Goal: Complete application form: Complete application form

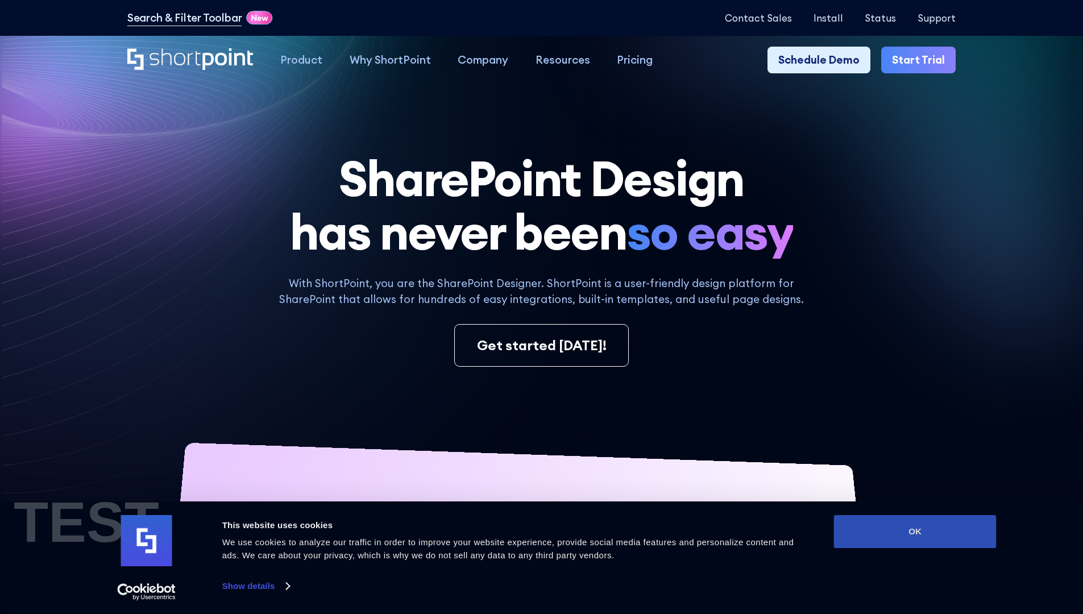
click at [914, 531] on button "OK" at bounding box center [915, 531] width 163 height 33
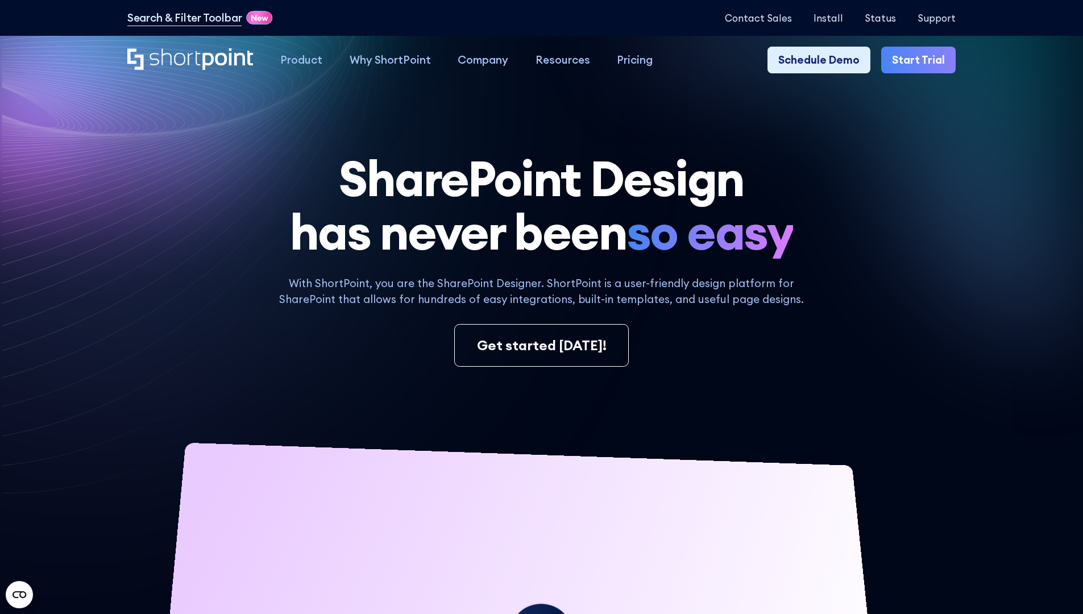
click at [922, 60] on link "Start Trial" at bounding box center [918, 60] width 74 height 27
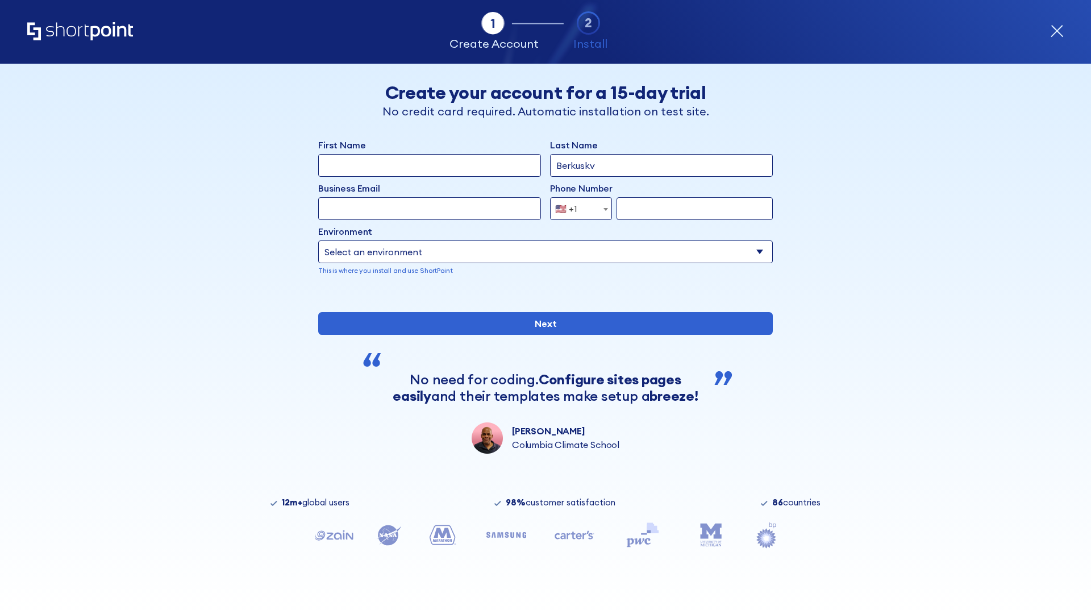
type input "Berkuskv"
type input "[EMAIL_ADDRESS][DOMAIN_NAME]"
type input "2125556789"
select select "Microsoft 365"
type input "2125556789"
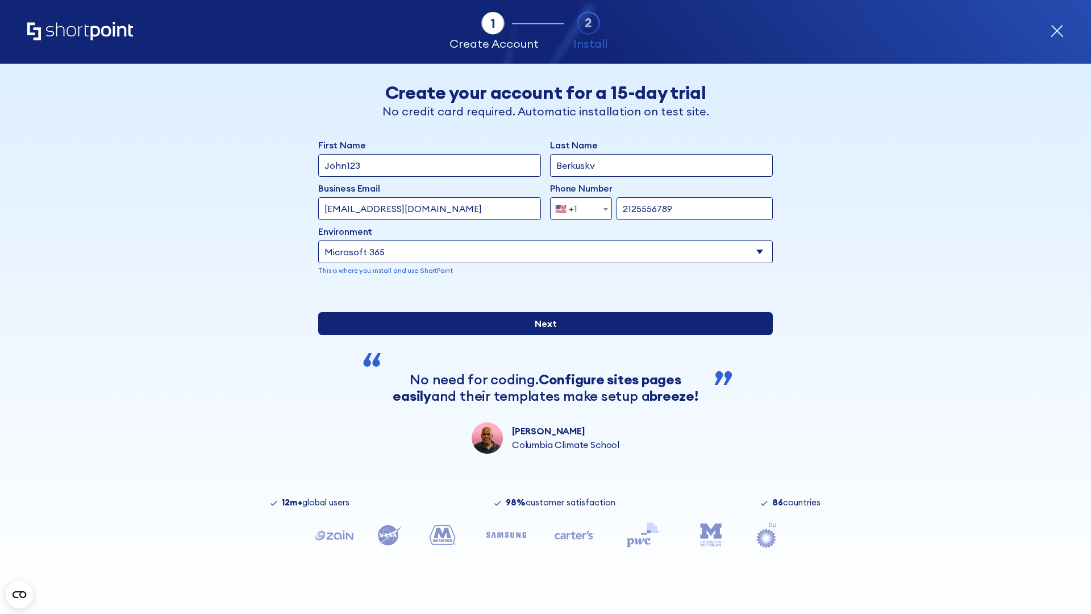
scroll to position [3, 0]
click at [541, 335] on input "Next" at bounding box center [545, 323] width 455 height 23
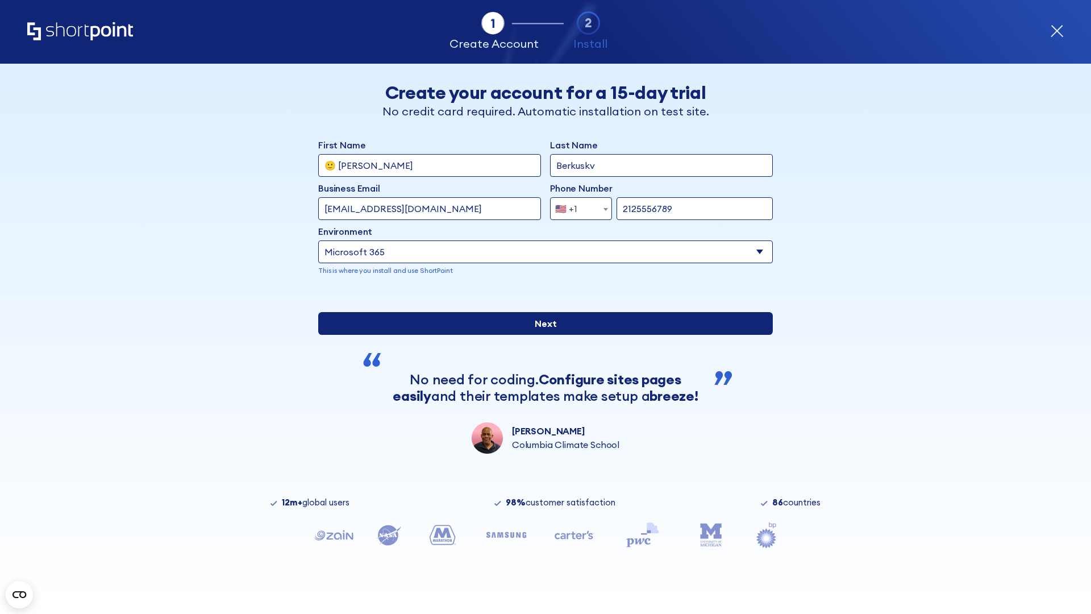
click at [541, 335] on input "Next" at bounding box center [545, 323] width 455 height 23
type input "Archebald"
click at [541, 335] on input "Next" at bounding box center [545, 323] width 455 height 23
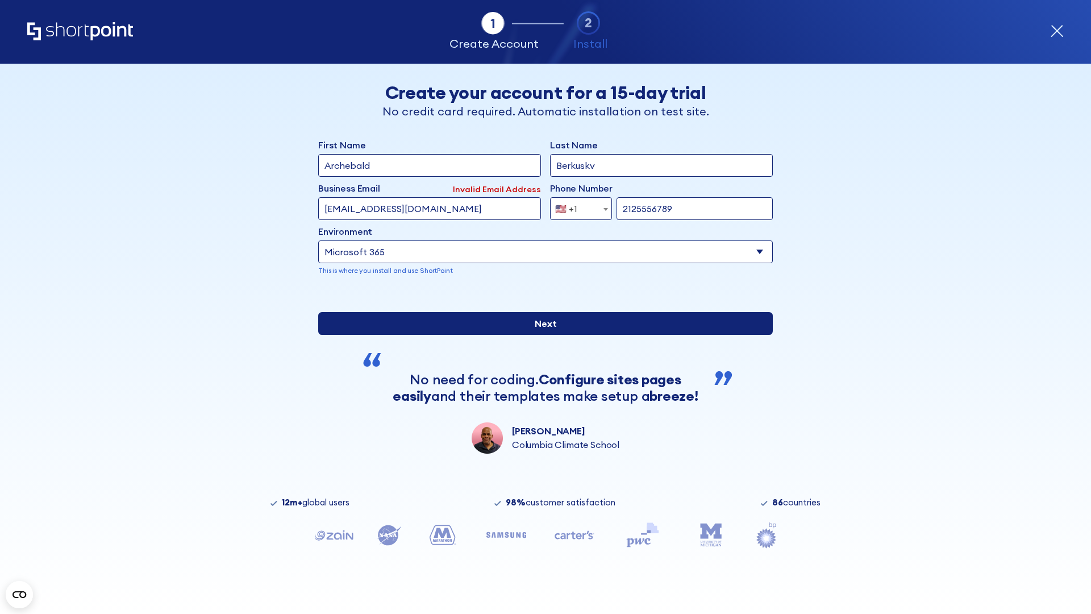
click at [541, 335] on input "Next" at bounding box center [545, 323] width 455 height 23
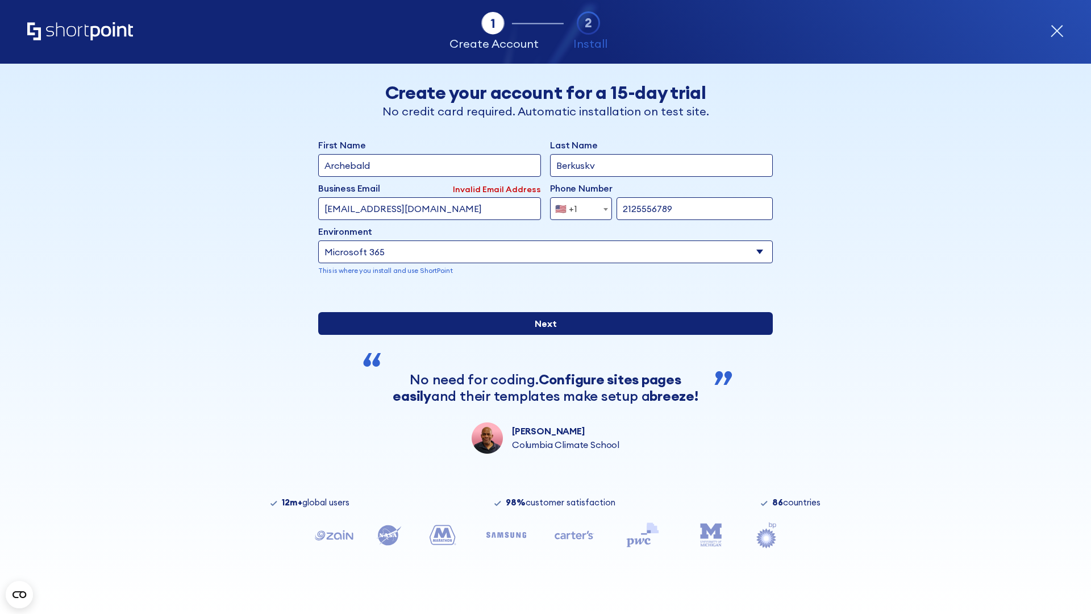
click at [541, 335] on input "Next" at bounding box center [545, 323] width 455 height 23
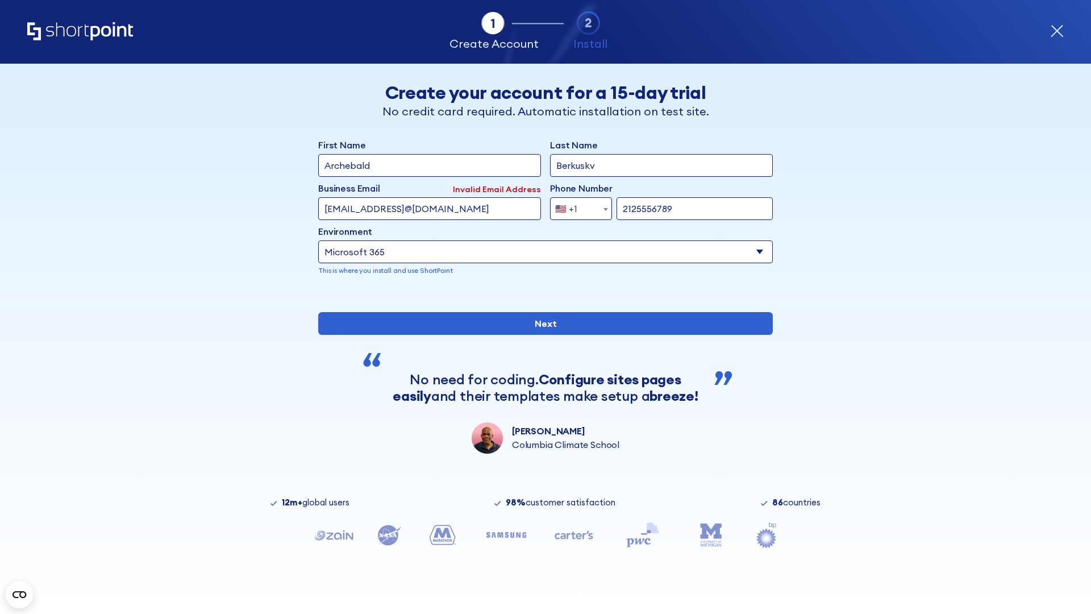
type input "testEmail@protonmail.comtest@shortpoint.com"
click at [577, 206] on span "🇺🇸 +1" at bounding box center [570, 208] width 38 height 23
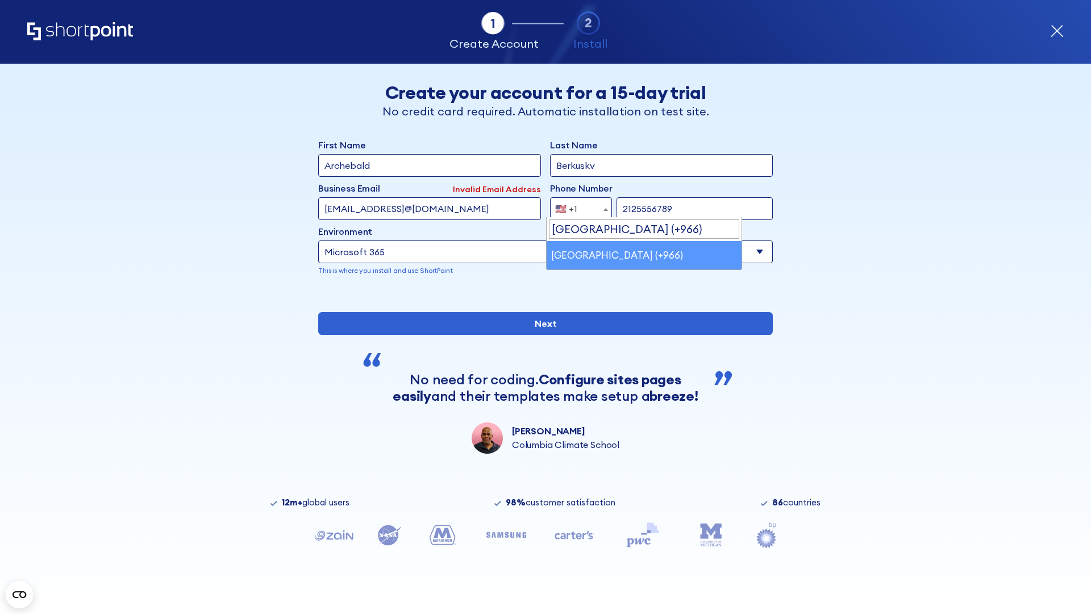
select select "+966"
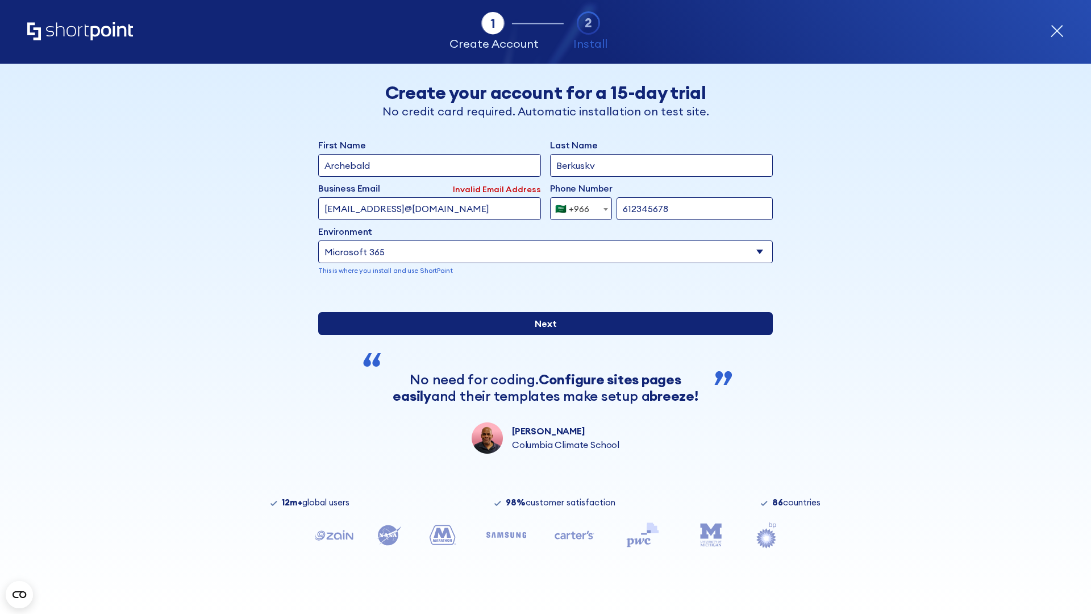
type input "612345678"
click at [541, 335] on input "Next" at bounding box center [545, 323] width 455 height 23
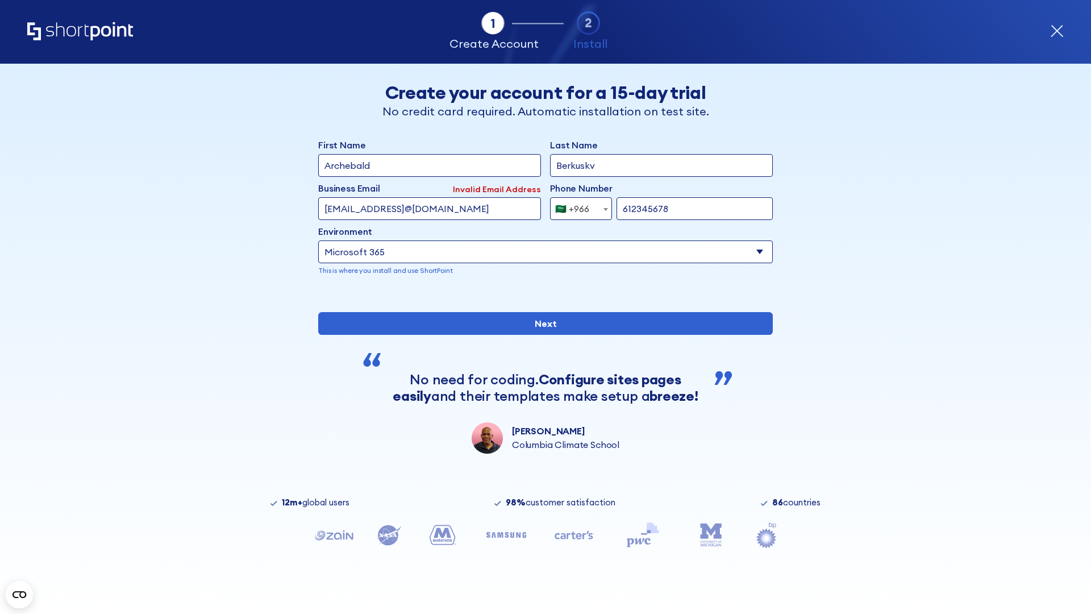
click at [577, 206] on div "🇸🇦 +966" at bounding box center [572, 208] width 34 height 23
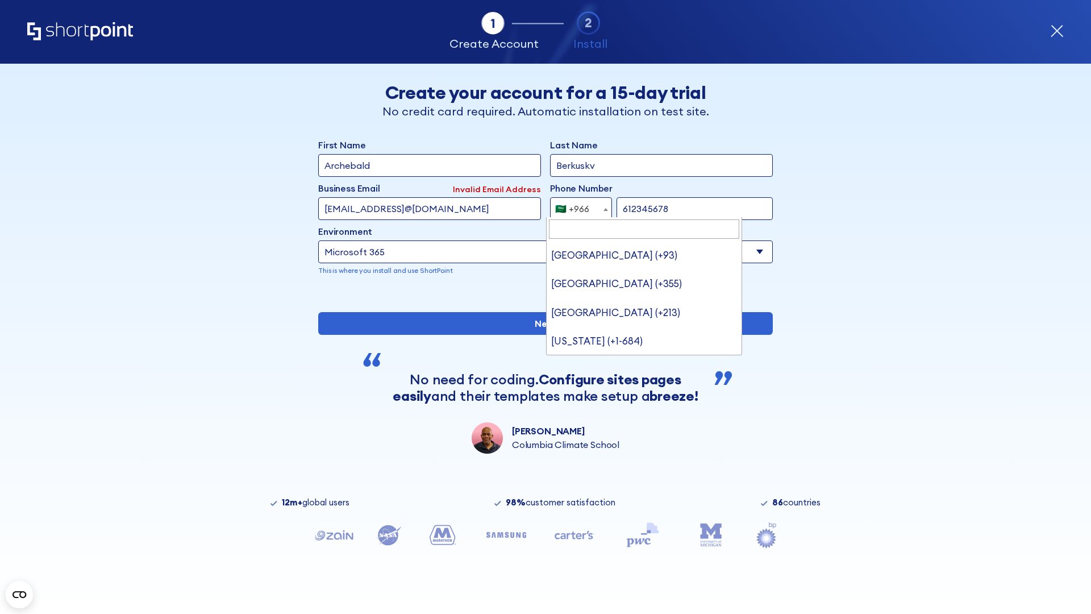
type input "[GEOGRAPHIC_DATA] (+971)"
select select "+971"
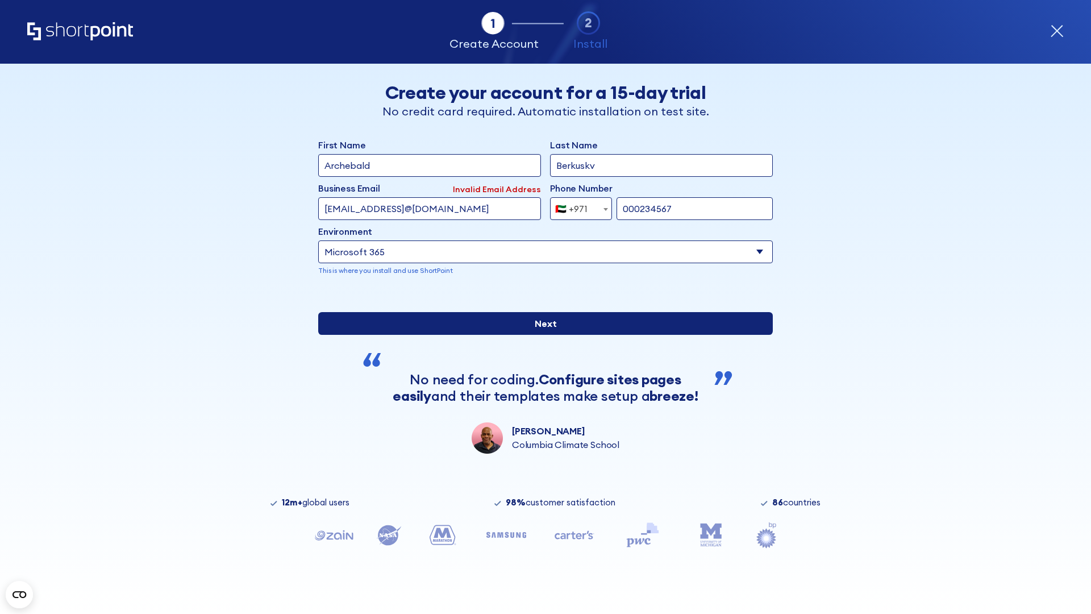
type input "000234567"
click at [541, 335] on input "Next" at bounding box center [545, 323] width 455 height 23
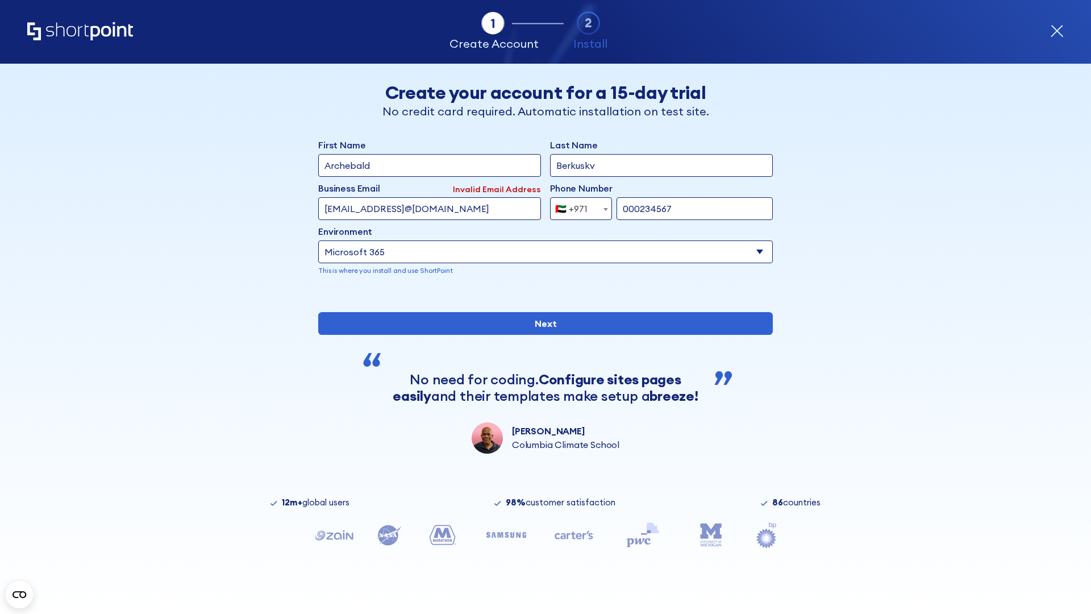
click at [577, 206] on div "🇦🇪 +971" at bounding box center [571, 208] width 32 height 23
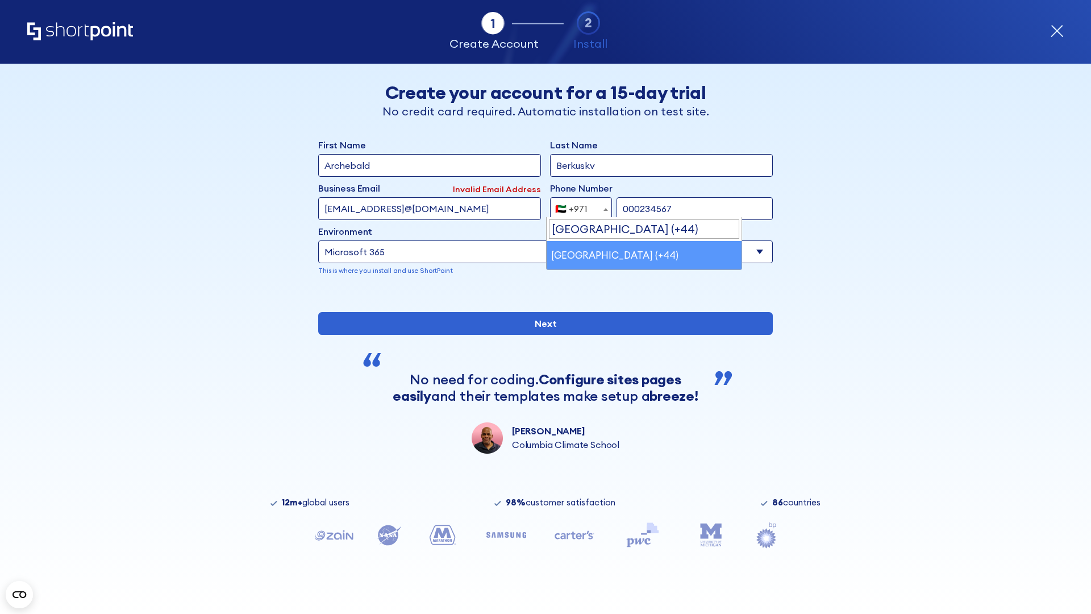
select select "+44"
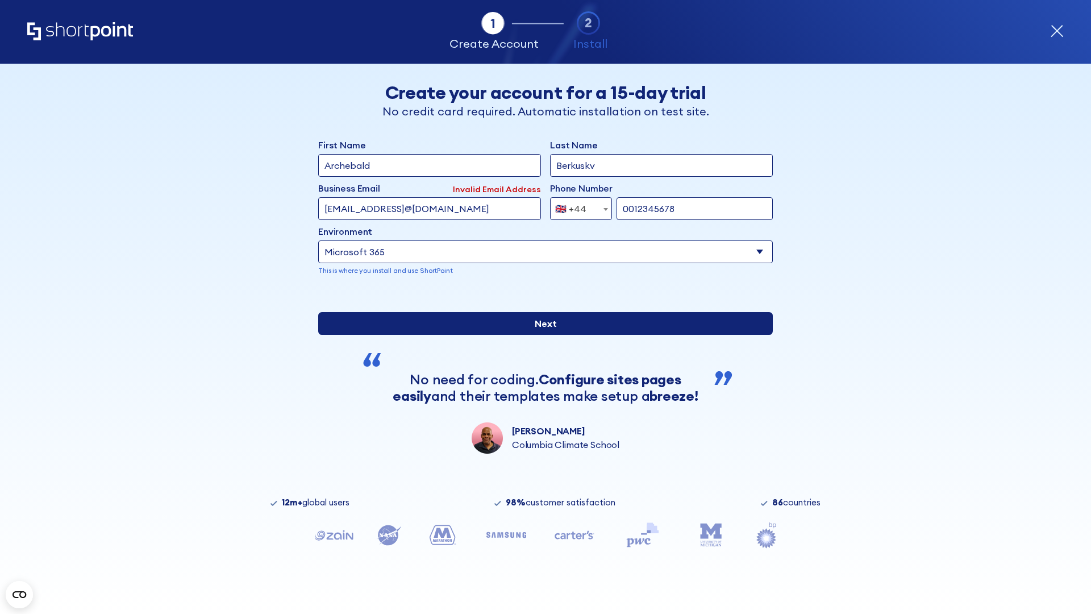
type input "0012345678"
click at [541, 335] on input "Next" at bounding box center [545, 323] width 455 height 23
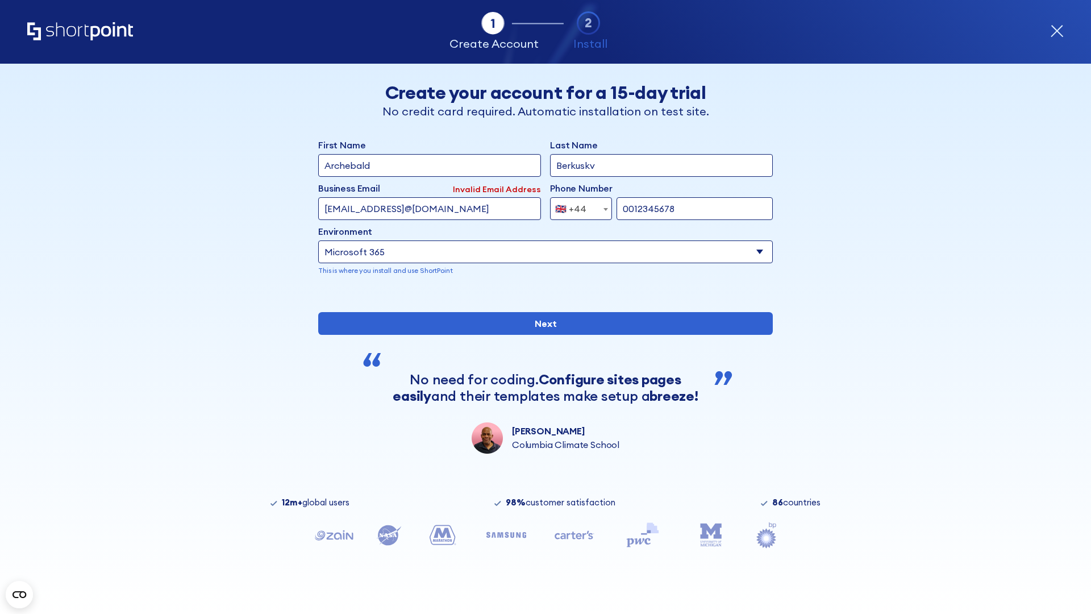
click at [577, 206] on div "🇬🇧 +44" at bounding box center [570, 208] width 31 height 23
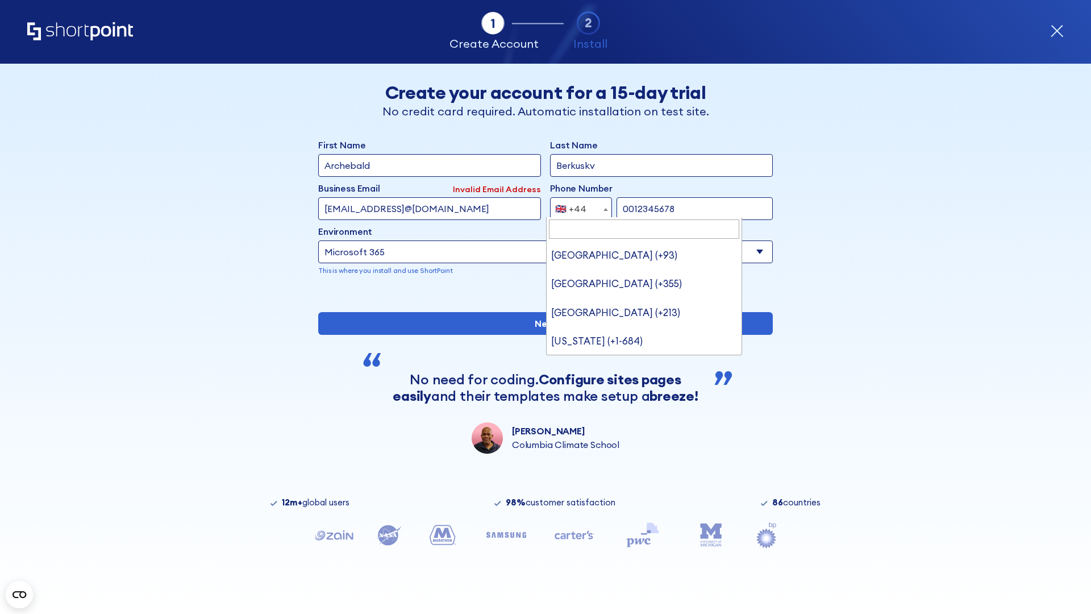
type input "Ukraine (+380)"
select select "+380"
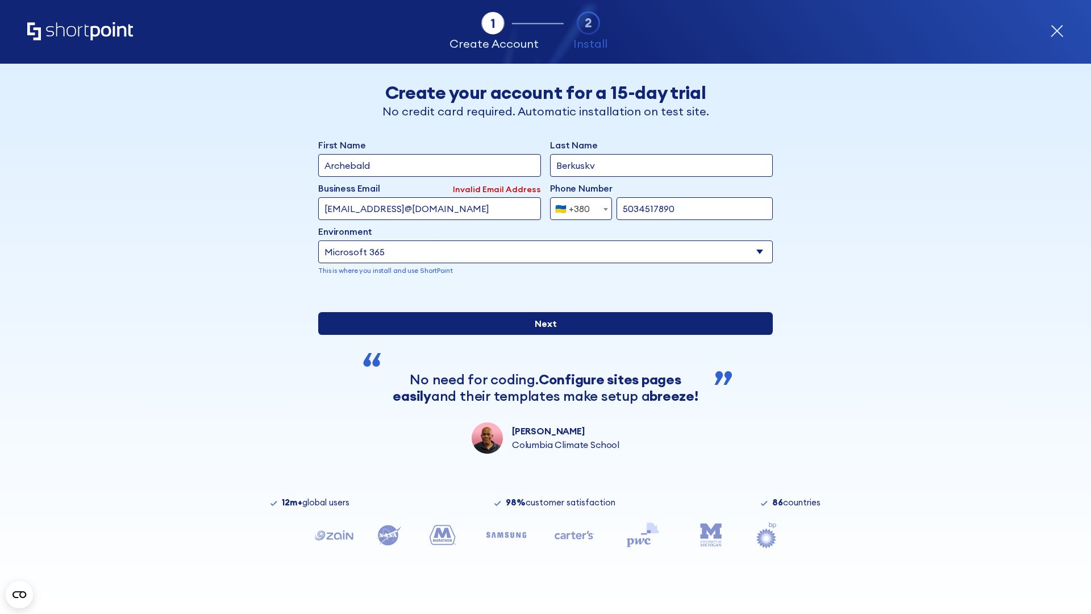
type input "5034517890"
click at [541, 335] on input "Next" at bounding box center [545, 323] width 455 height 23
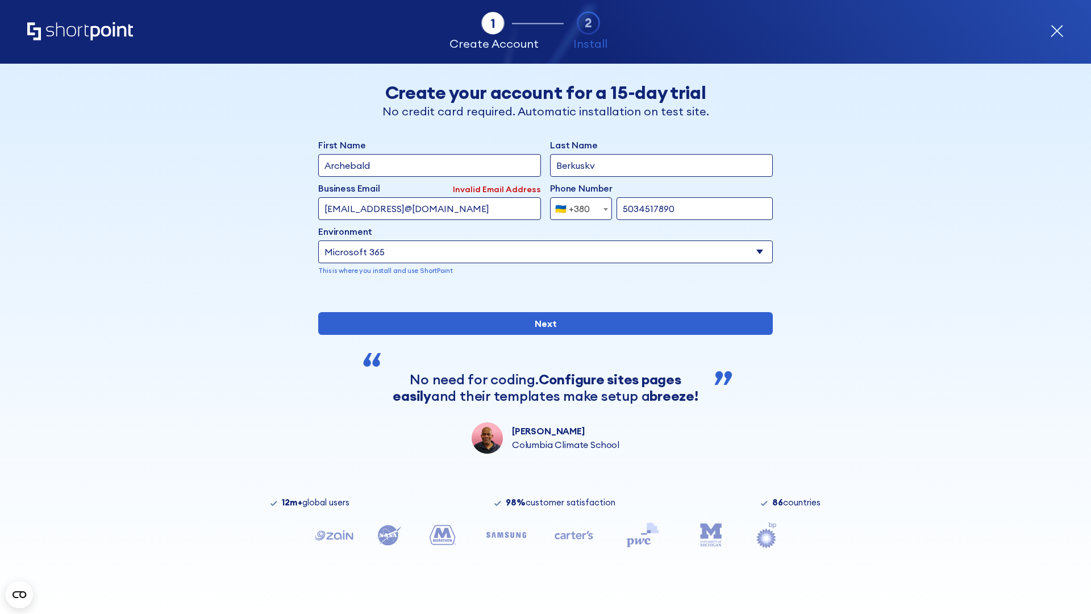
click at [577, 206] on div "🇺🇦 +380" at bounding box center [572, 208] width 35 height 23
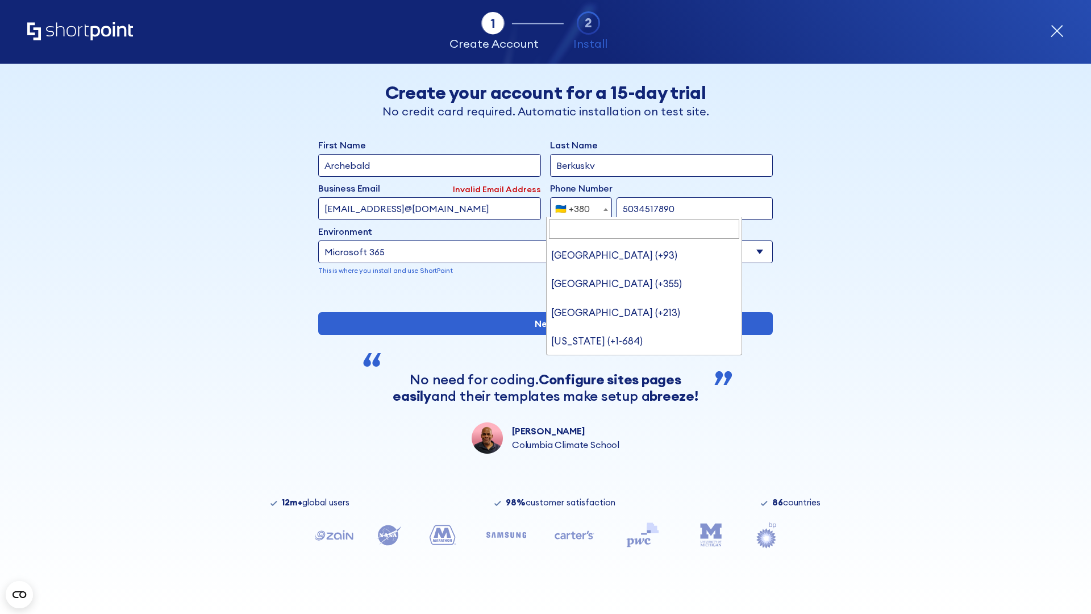
type input "United States (+1)"
select select "+1"
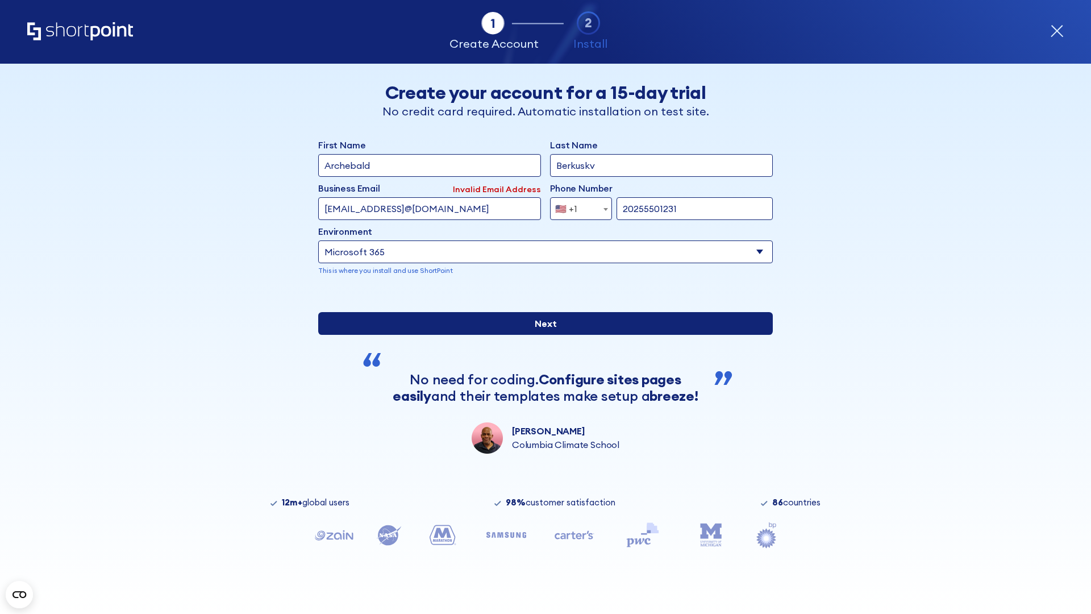
type input "20255501231"
click at [541, 335] on input "Next" at bounding box center [545, 323] width 455 height 23
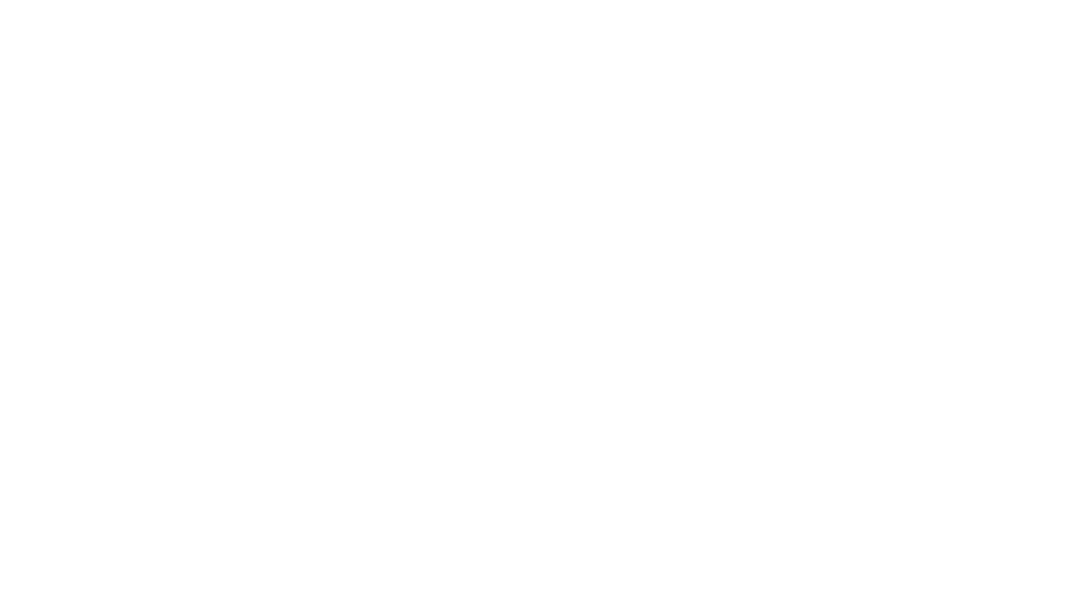
type input "Mary-Jane"
type input "Berkuskv"
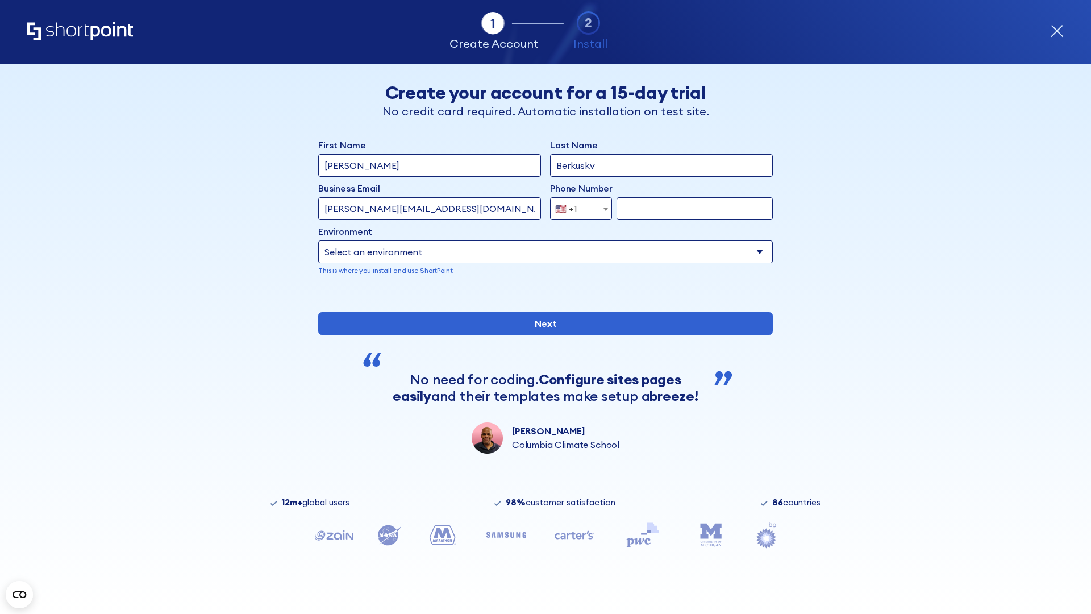
type input "john@company.com"
click at [577, 206] on span "🇺🇸 +1" at bounding box center [570, 208] width 38 height 23
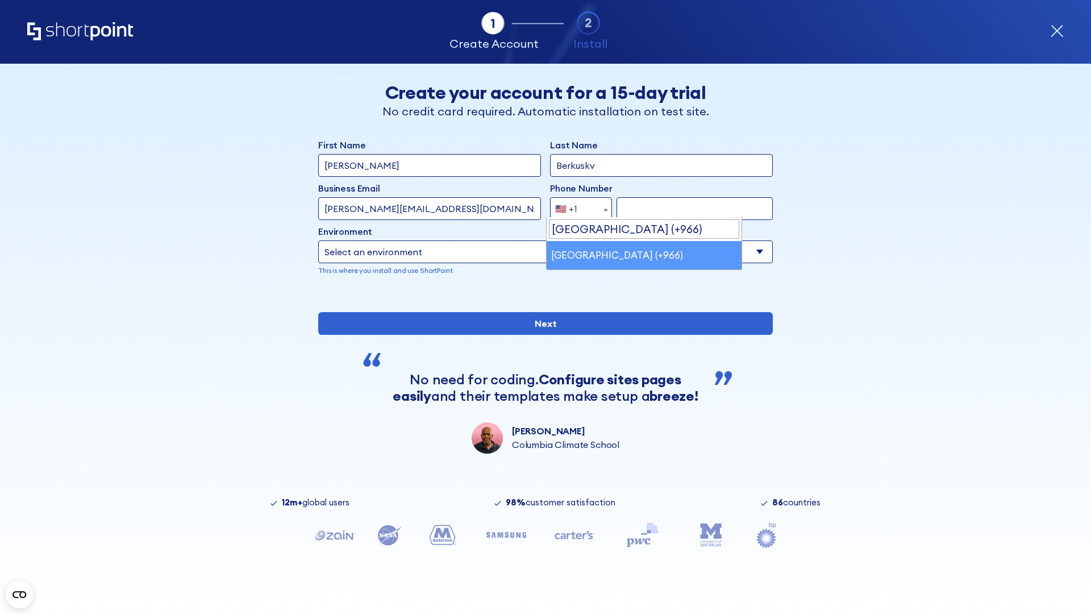
select select "+966"
type input "512345678"
select select "Microsoft 365"
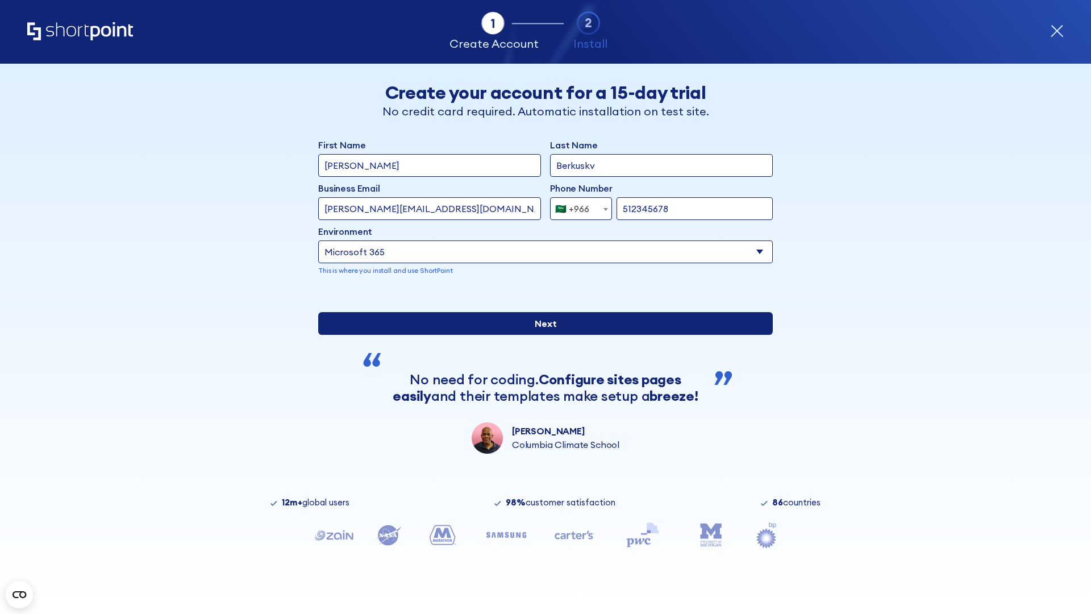
type input "512345678"
click at [541, 335] on input "Next" at bounding box center [545, 323] width 455 height 23
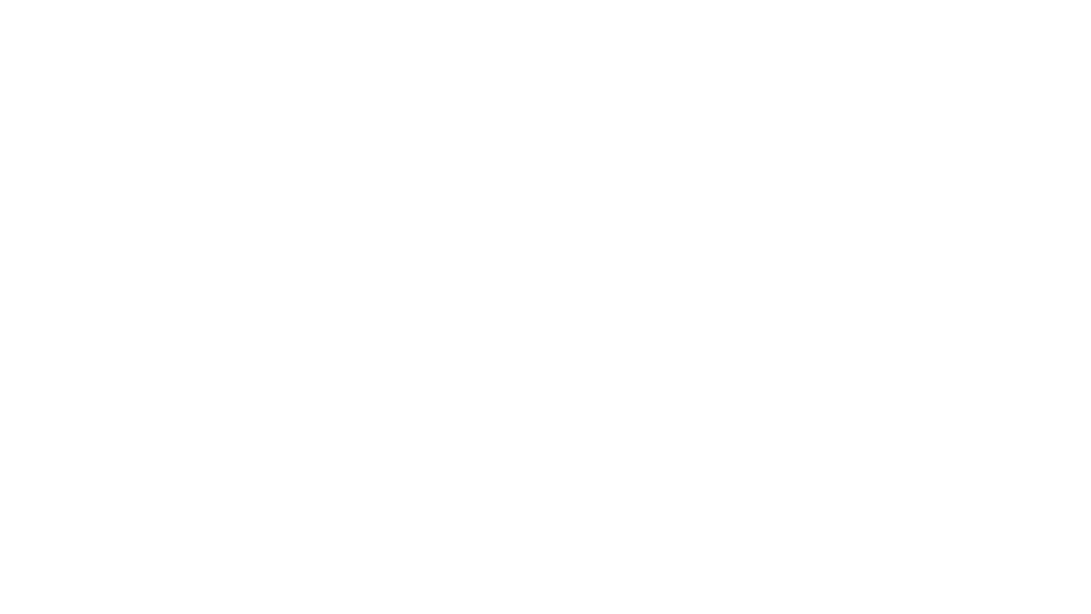
select select "+966"
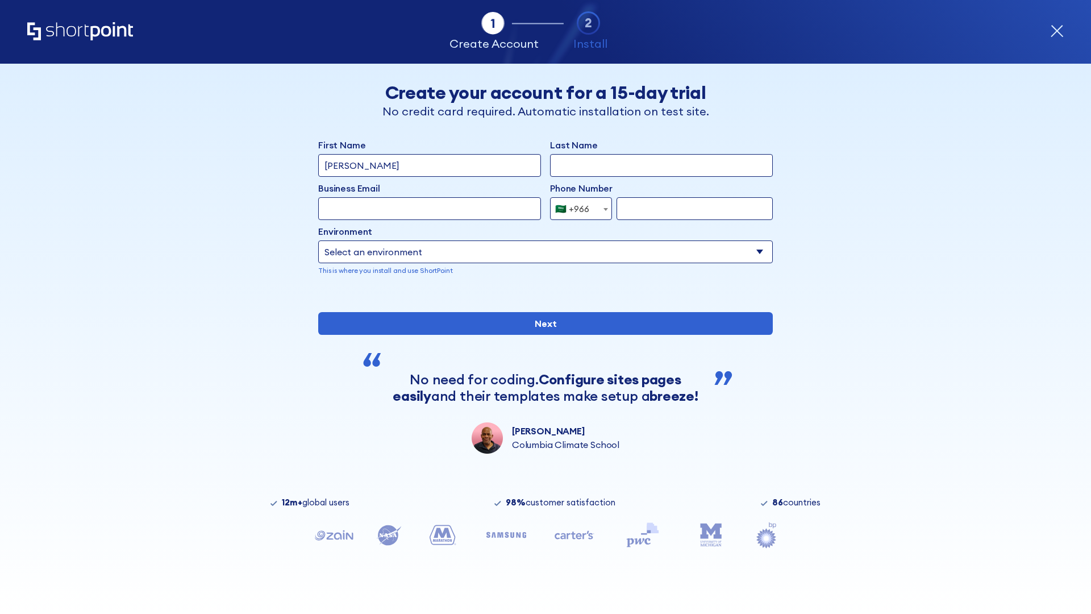
type input "D'Souza"
type input "Berkuskv"
type input "hr@mybusiness.org"
click at [577, 209] on div "🇸🇦 +966" at bounding box center [572, 208] width 34 height 23
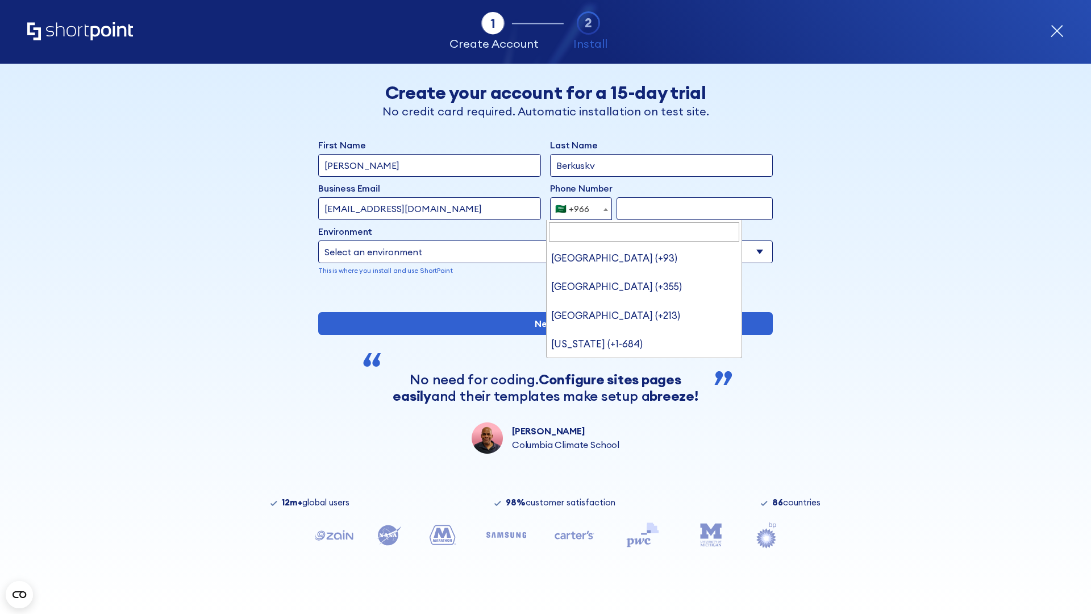
type input "[GEOGRAPHIC_DATA] (+971)"
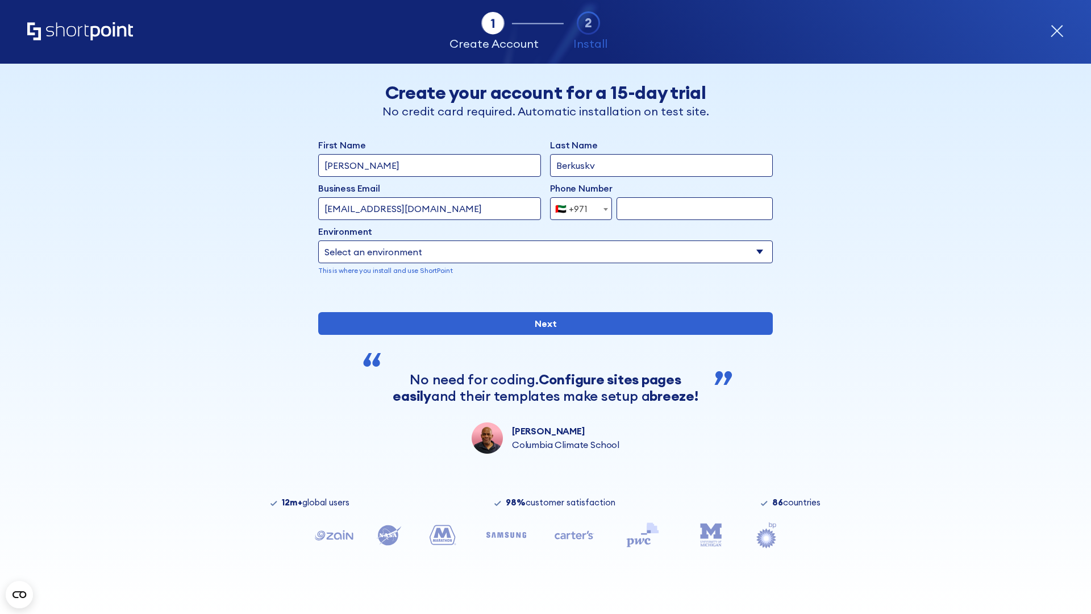
select select "+971"
type input "501234567"
select select "Microsoft 365"
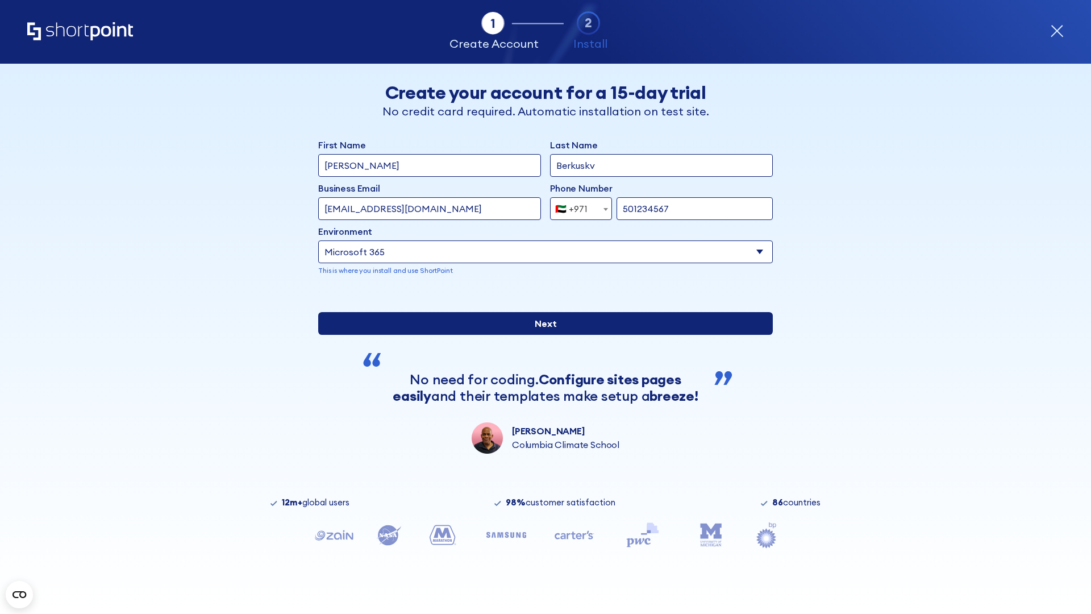
type input "501234567"
click at [541, 335] on input "Next" at bounding box center [545, 323] width 455 height 23
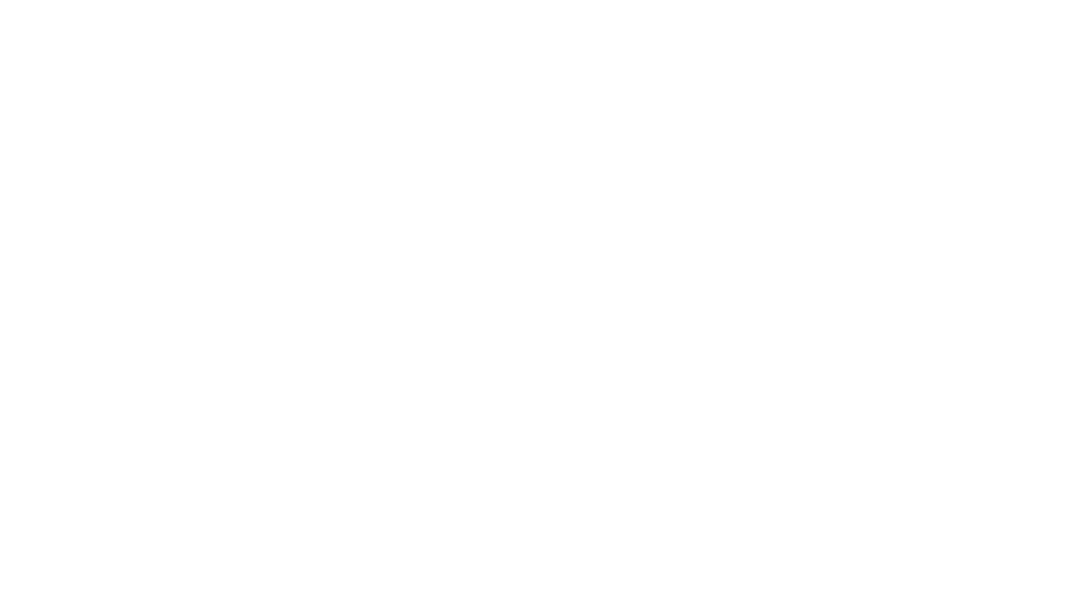
select select "+971"
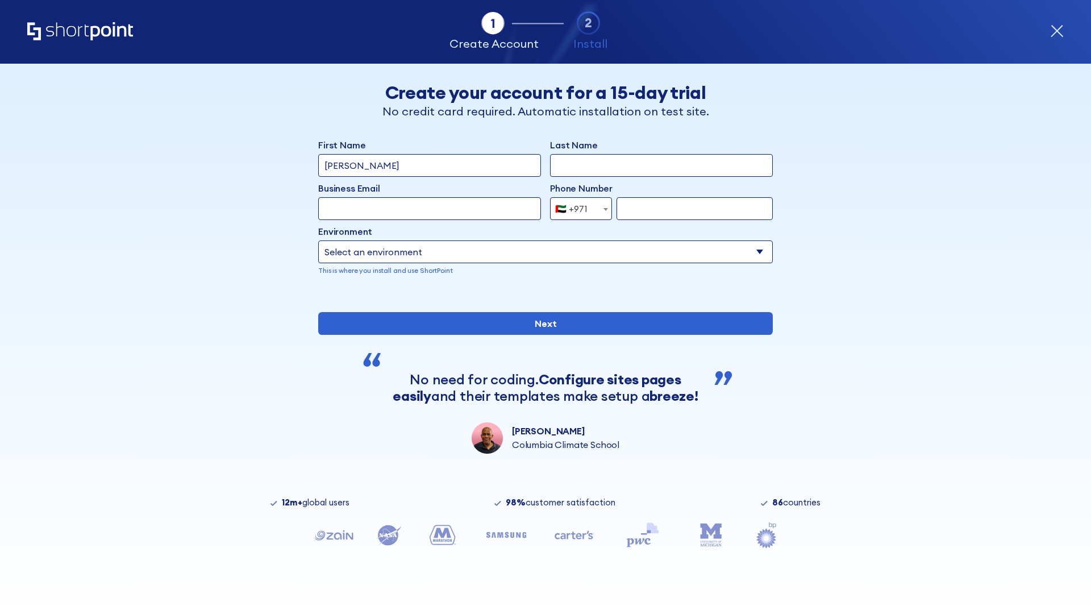
type input "Van der Meer"
type input "Berkuskv"
type input "support@university.edu"
click at [577, 209] on div "🇦🇪 +971" at bounding box center [571, 208] width 32 height 23
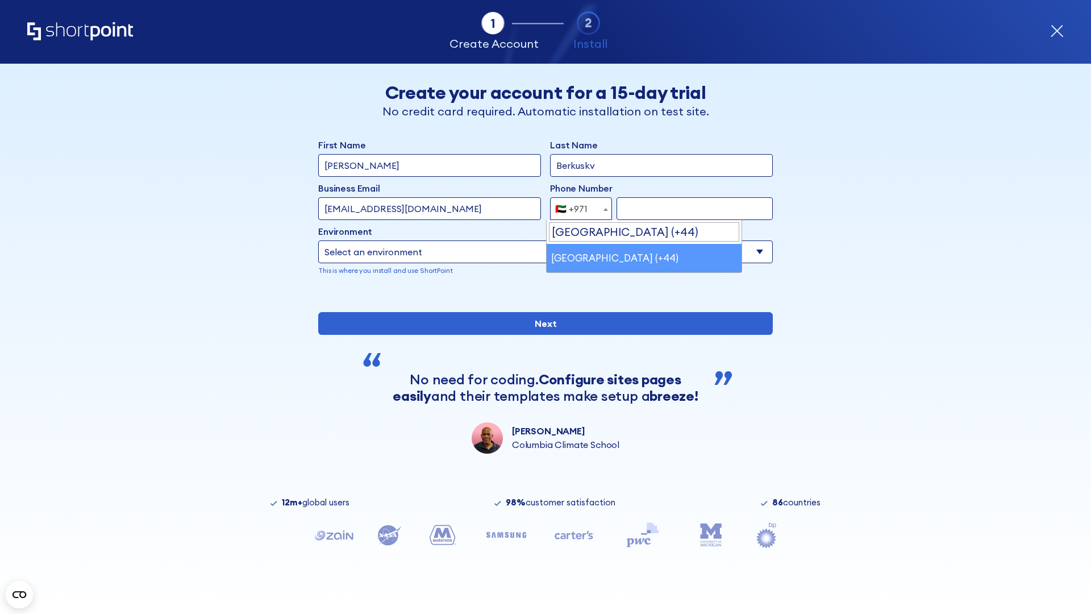
select select "+44"
type input "7912345678"
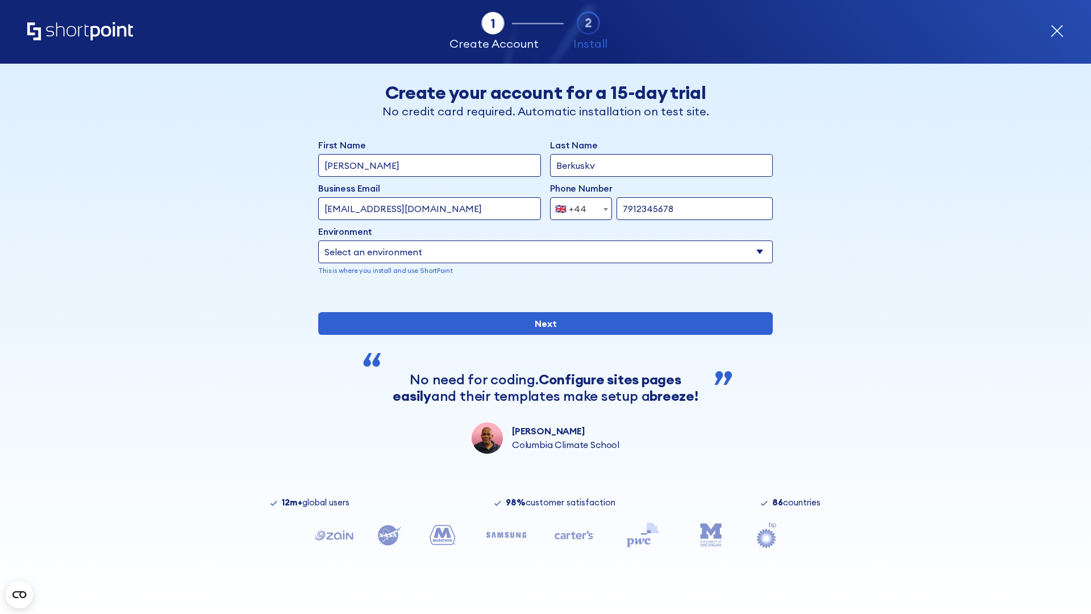
select select "Microsoft 365"
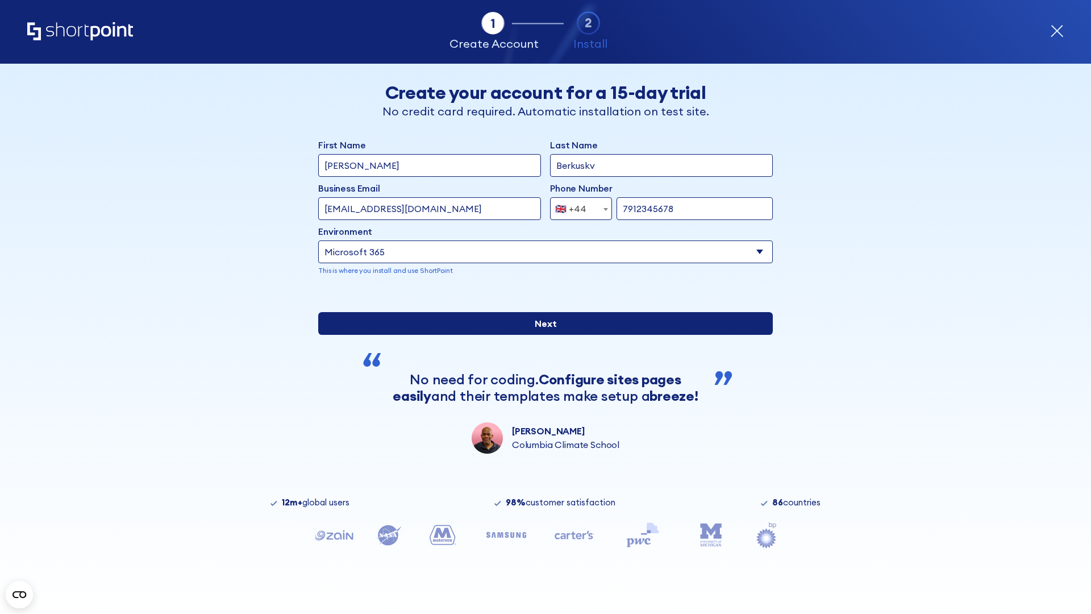
type input "7912345678"
click at [541, 335] on input "Next" at bounding box center [545, 323] width 455 height 23
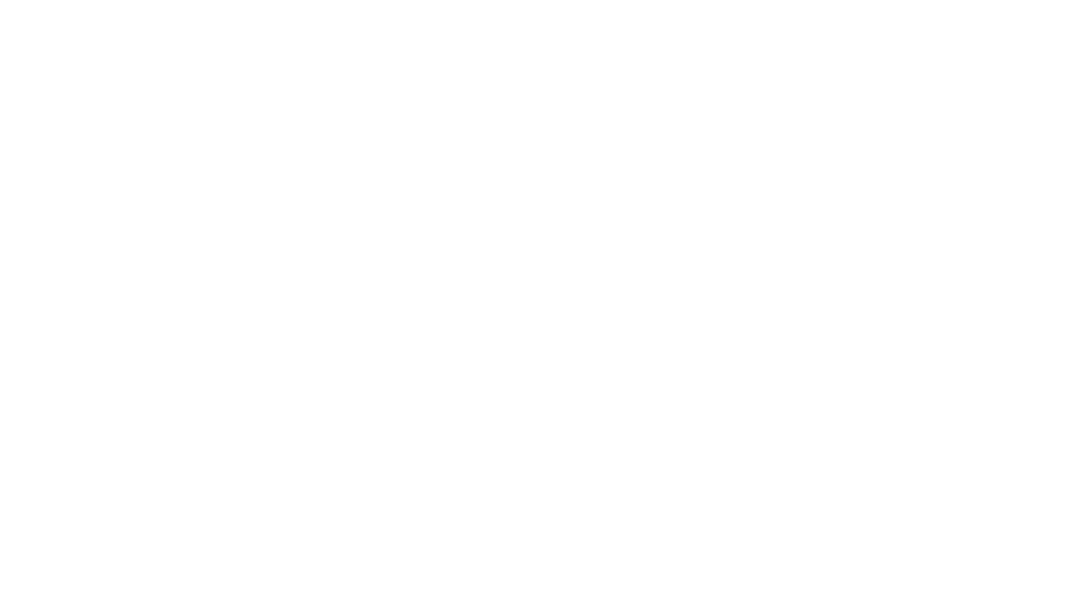
select select "+44"
type input "[PERSON_NAME]"
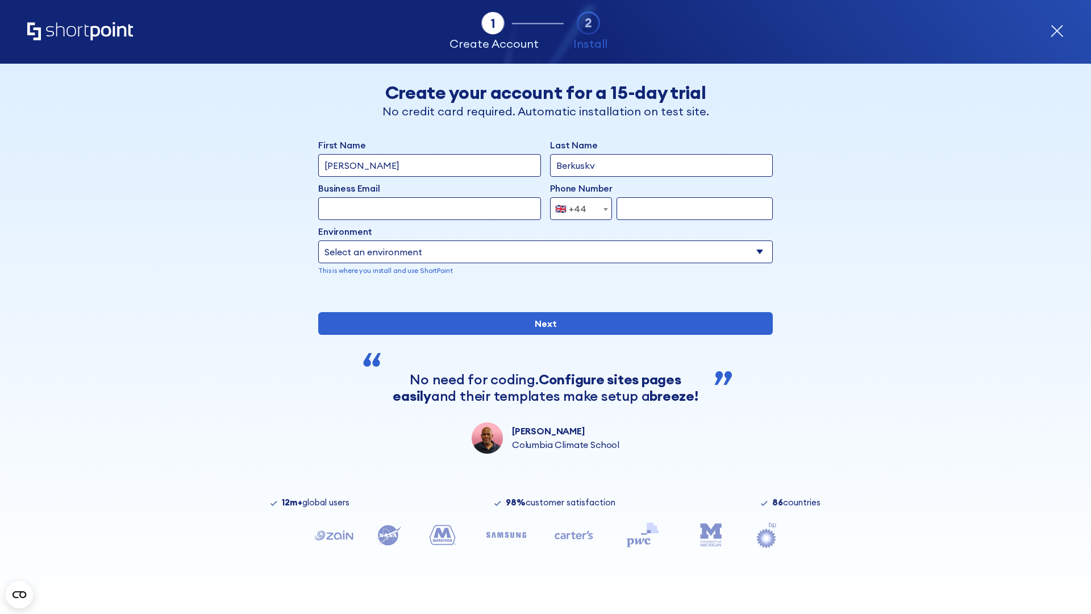
type input "Berkuskv"
type input "[EMAIL_ADDRESS][DOMAIN_NAME]"
click at [577, 209] on div "🇬🇧 +44" at bounding box center [570, 208] width 31 height 23
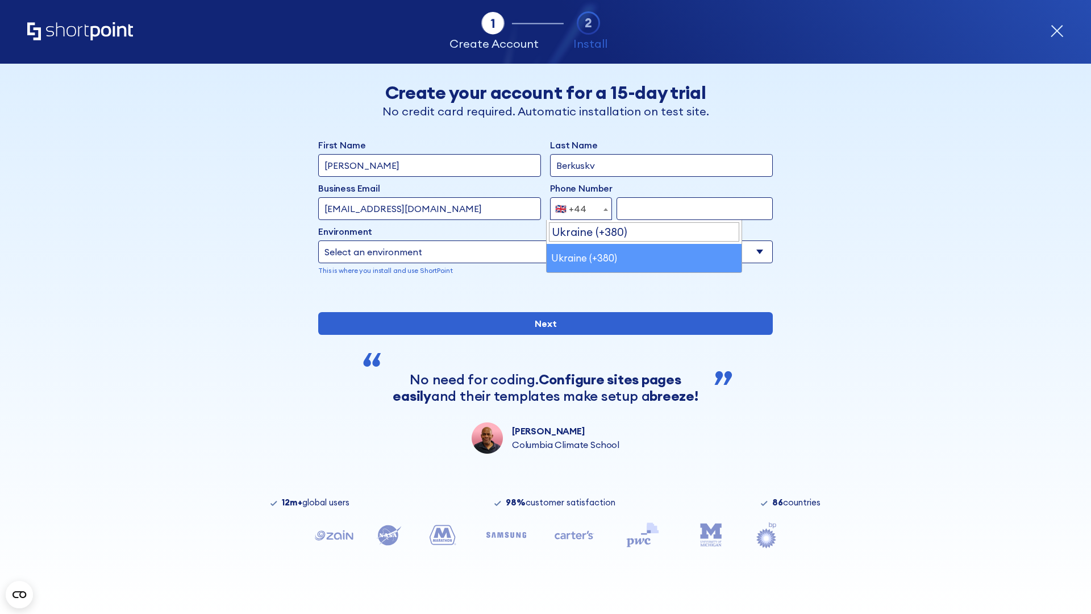
select select "+380"
type input "663451789"
select select "Microsoft 365"
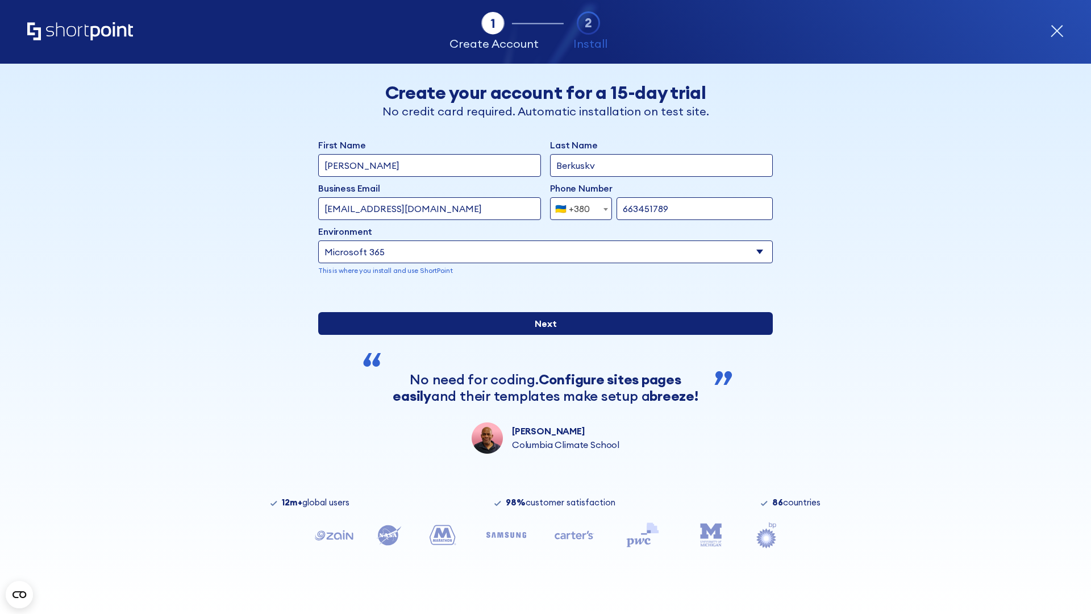
type input "663451789"
click at [541, 335] on input "Next" at bounding box center [545, 323] width 455 height 23
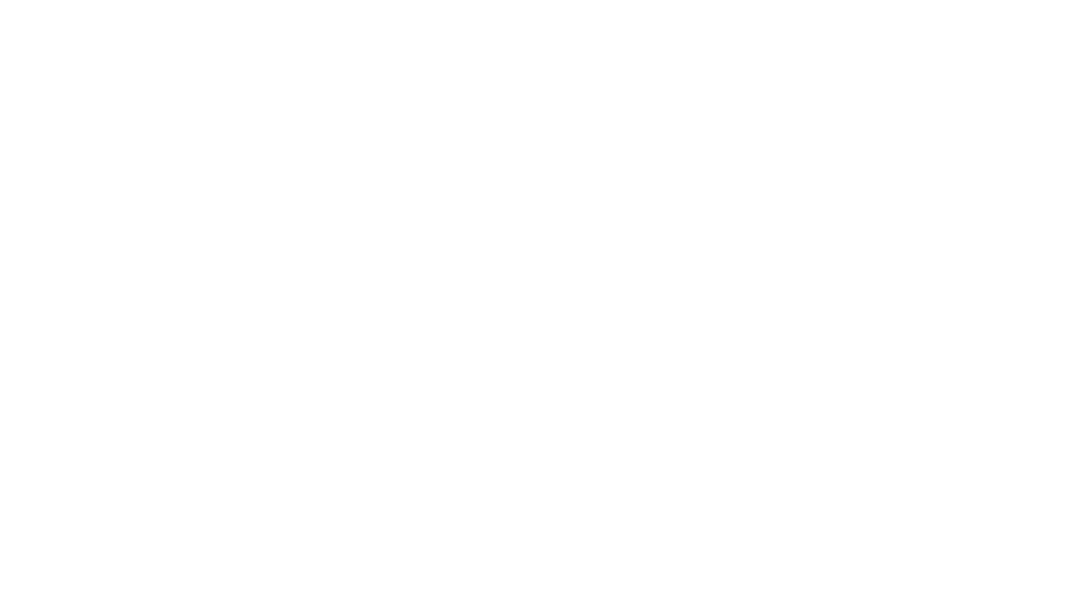
select select "+380"
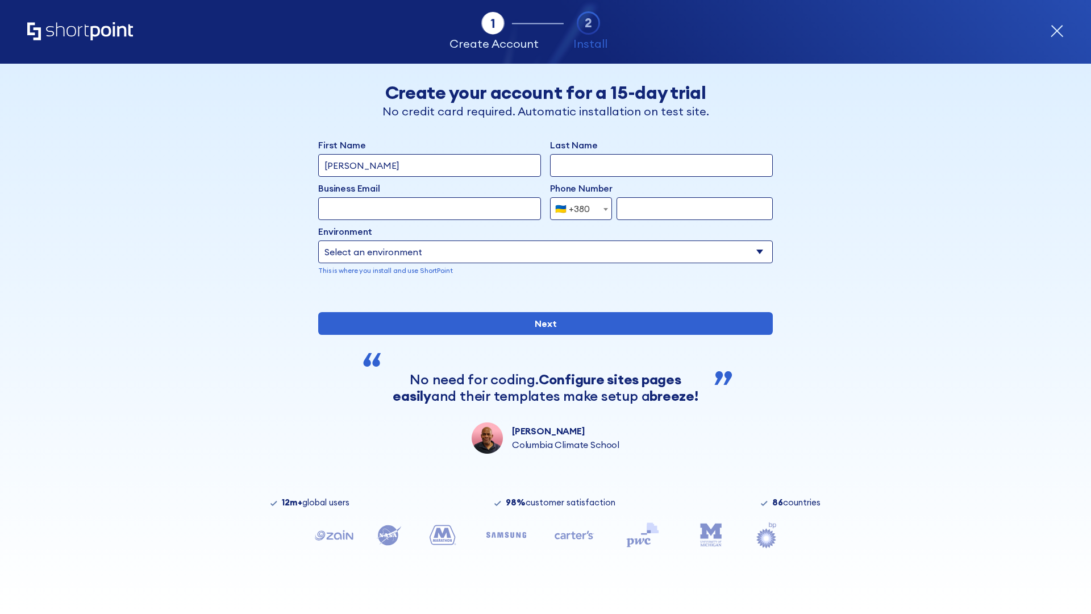
type input "[PERSON_NAME]"
type input "Berkuskv"
type input "team@hospital-uae.health"
click at [577, 209] on div "🇺🇦 +380" at bounding box center [572, 208] width 35 height 23
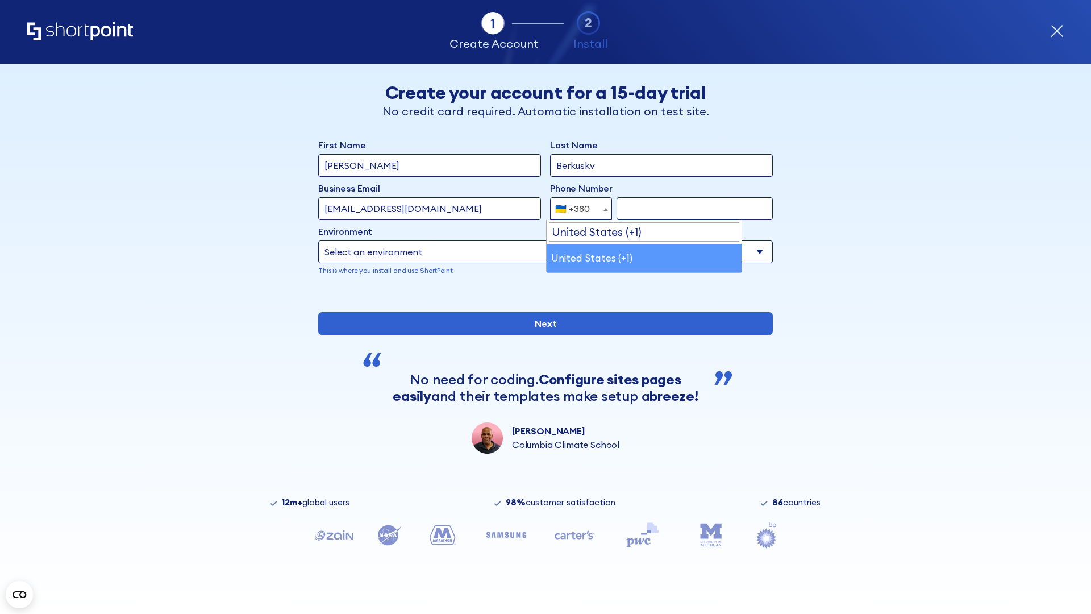
select select "+1"
type input "2025550123"
select select "Microsoft 365"
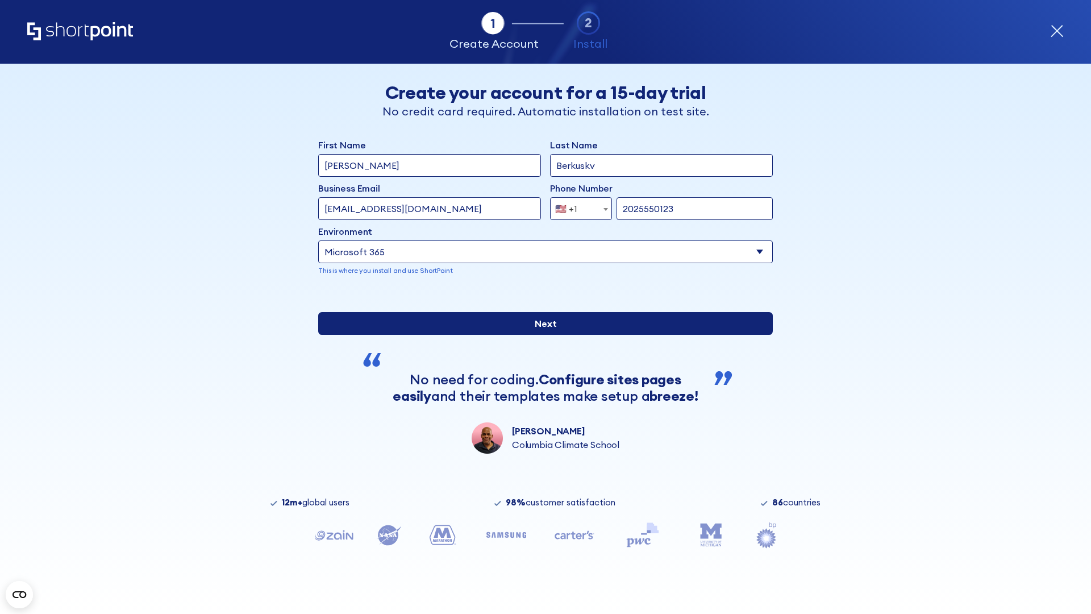
type input "2025550123"
click at [541, 335] on input "Next" at bounding box center [545, 323] width 455 height 23
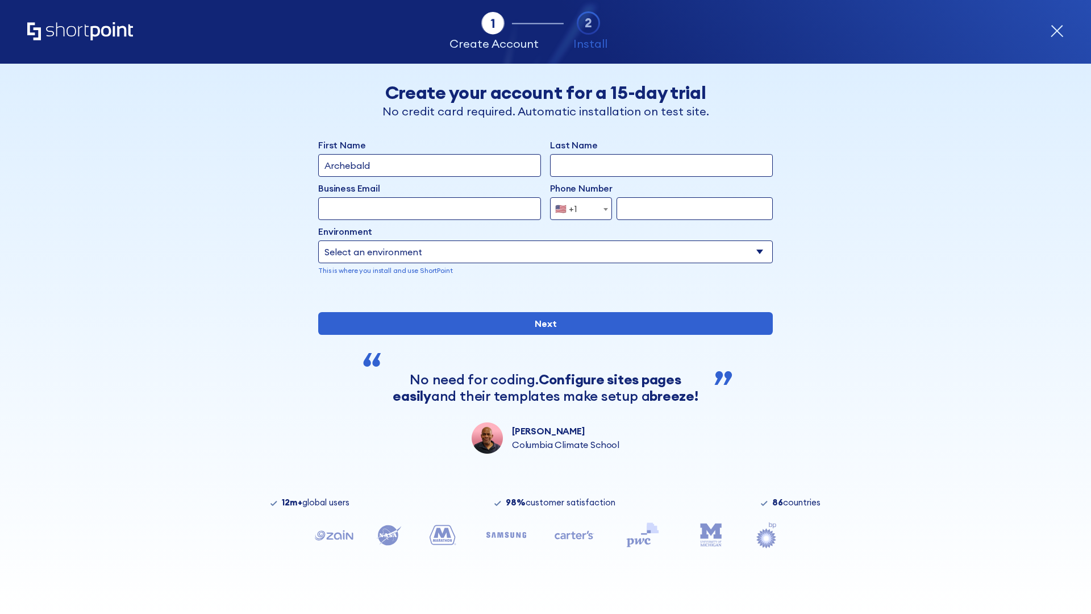
type input "Archebald"
type input "Berkuskv"
type input "[EMAIL_ADDRESS][DOMAIN_NAME]"
type input "2125556789"
select select "SharePoint 2019 (On-Premise)"
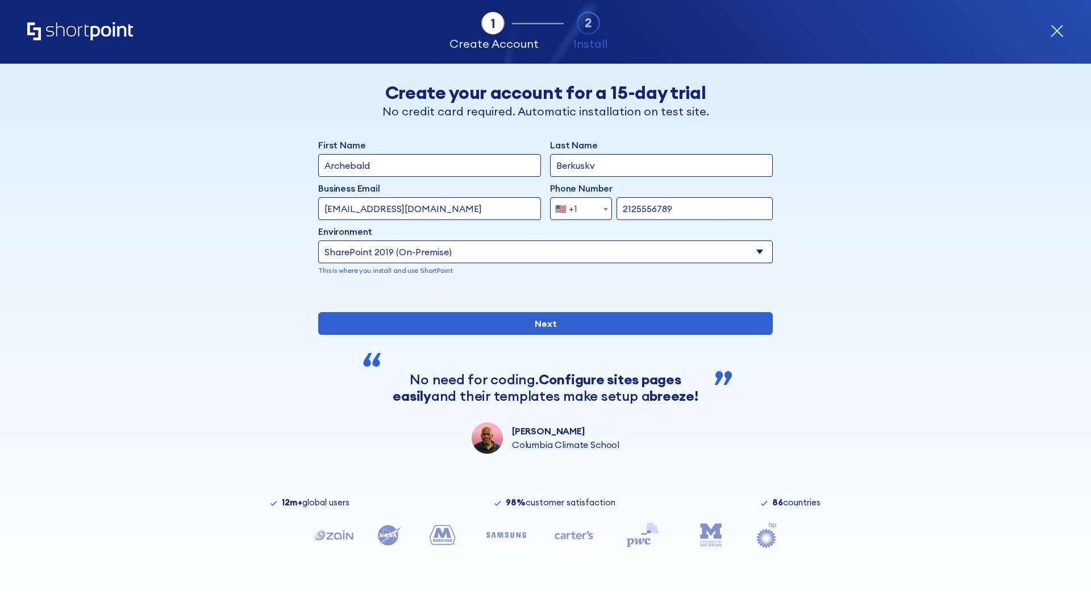
type input "2125556789"
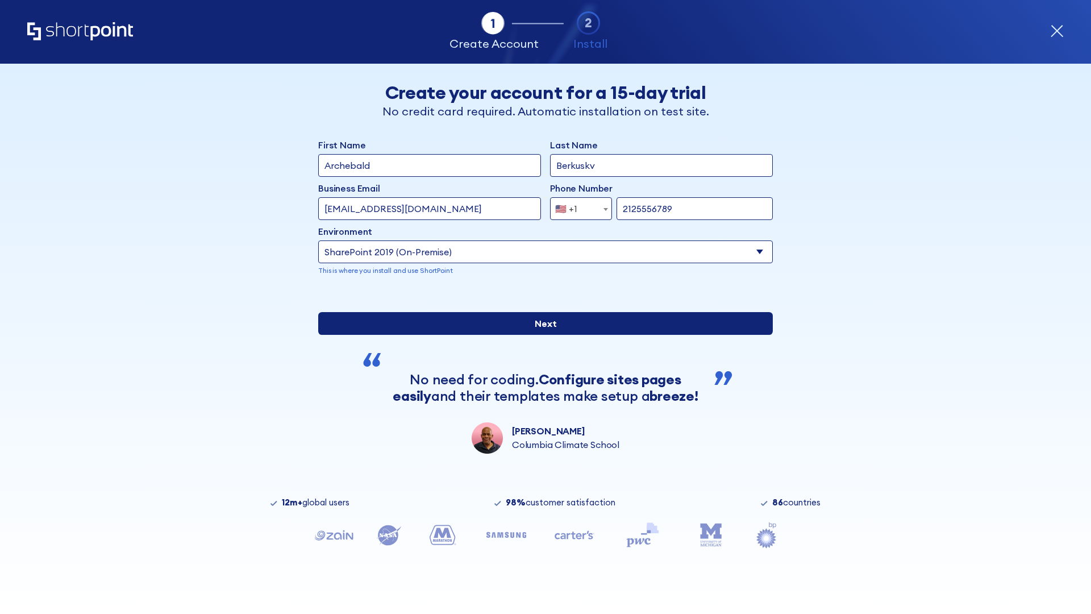
type input "https://contoso.sharepoint.xyz"
click at [541, 335] on input "Next" at bounding box center [545, 323] width 455 height 23
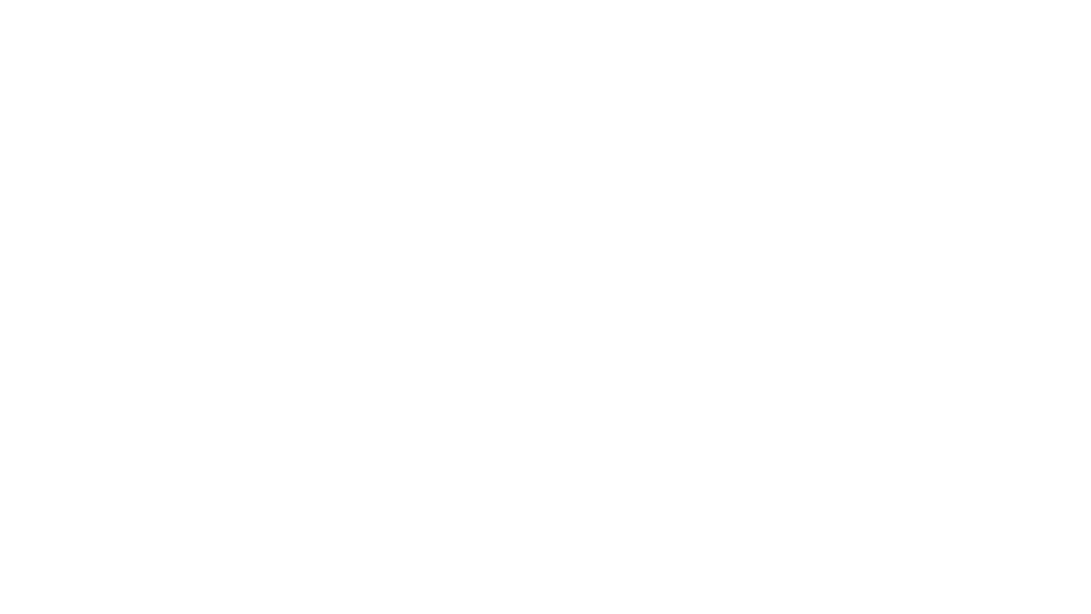
type input "Archebald"
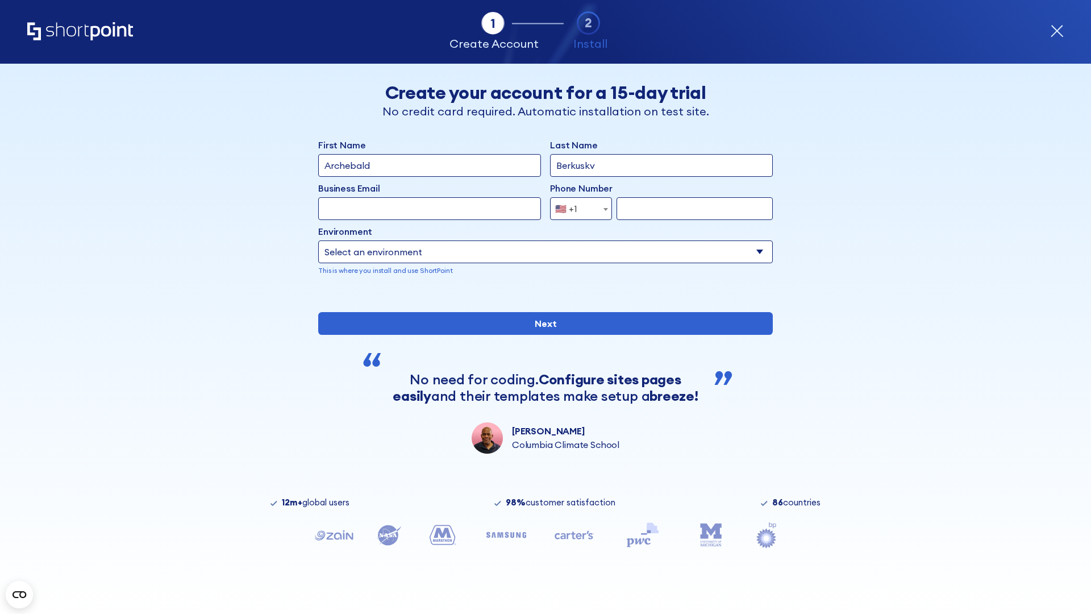
type input "Berkuskv"
type input "[EMAIL_ADDRESS][DOMAIN_NAME]"
type input "2125556789"
select select "SharePoint 2019 (On-Premise)"
type input "2125556789"
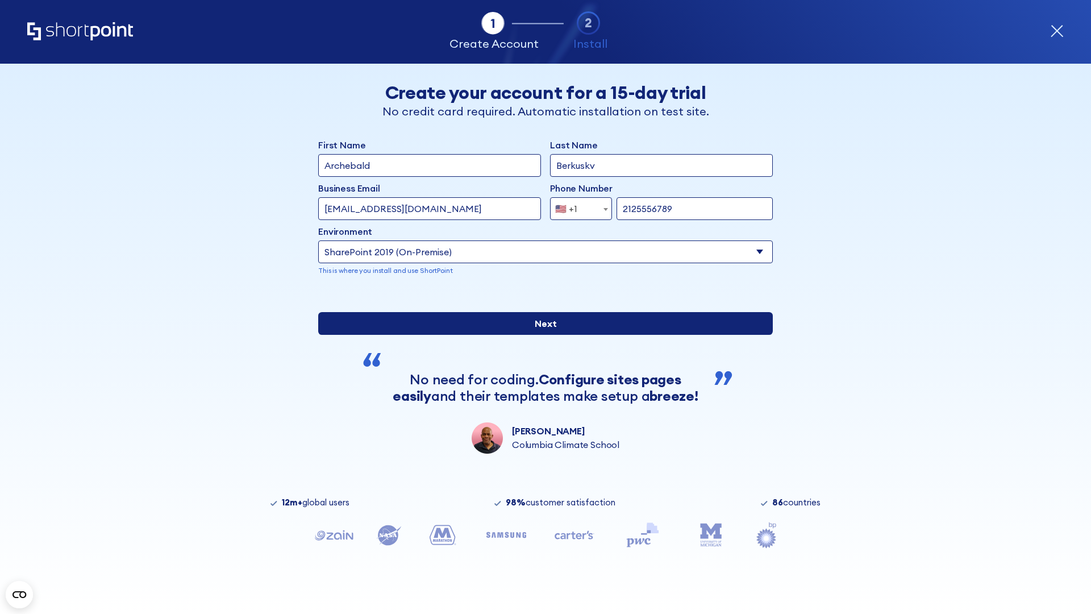
type input "[URL][DOMAIN_NAME][DOMAIN_NAME]"
click at [541, 389] on div "First Name Archebald Last Name Berkuskv Business Email Invalid Email Address [E…" at bounding box center [545, 295] width 455 height 315
click at [541, 335] on input "Next" at bounding box center [545, 323] width 455 height 23
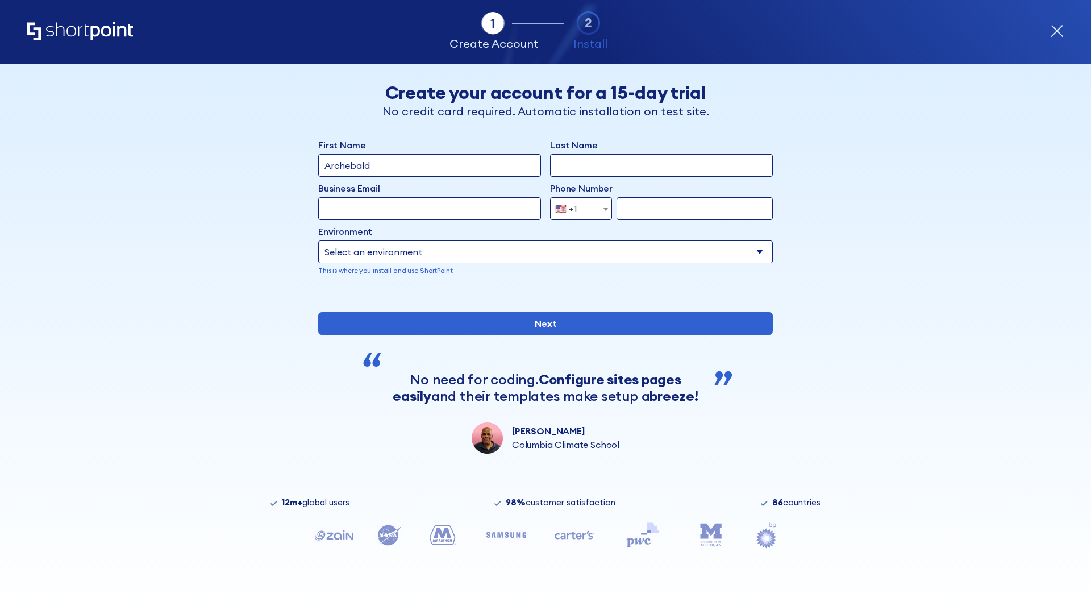
type input "Archebald"
type input "Berkuskv"
type input "[EMAIL_ADDRESS][DOMAIN_NAME]"
type input "2125556789"
select select "SharePoint 2019 (On-Premise)"
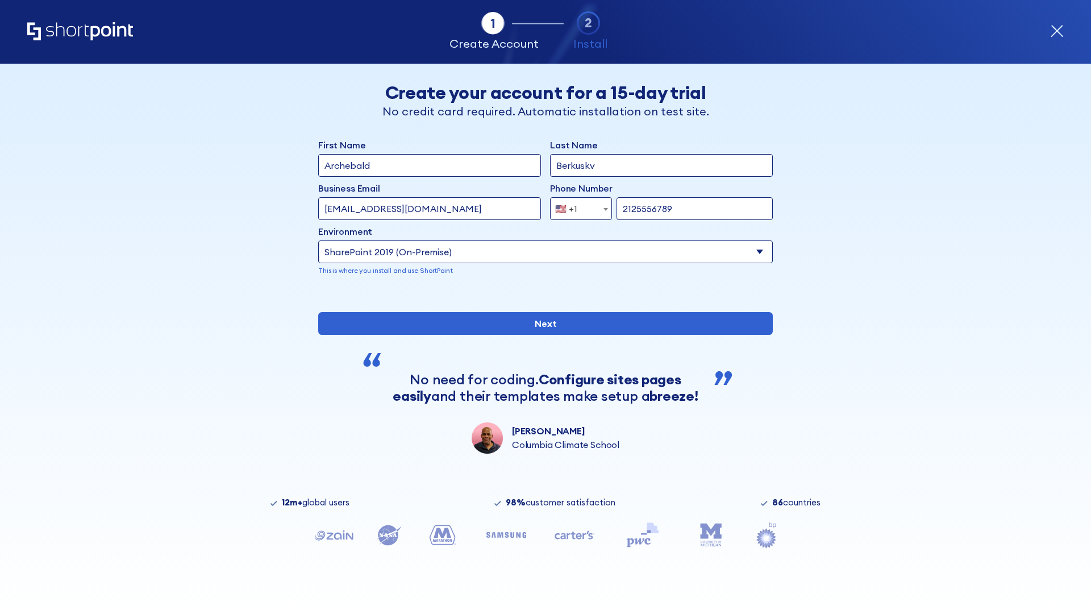
type input "2125556789"
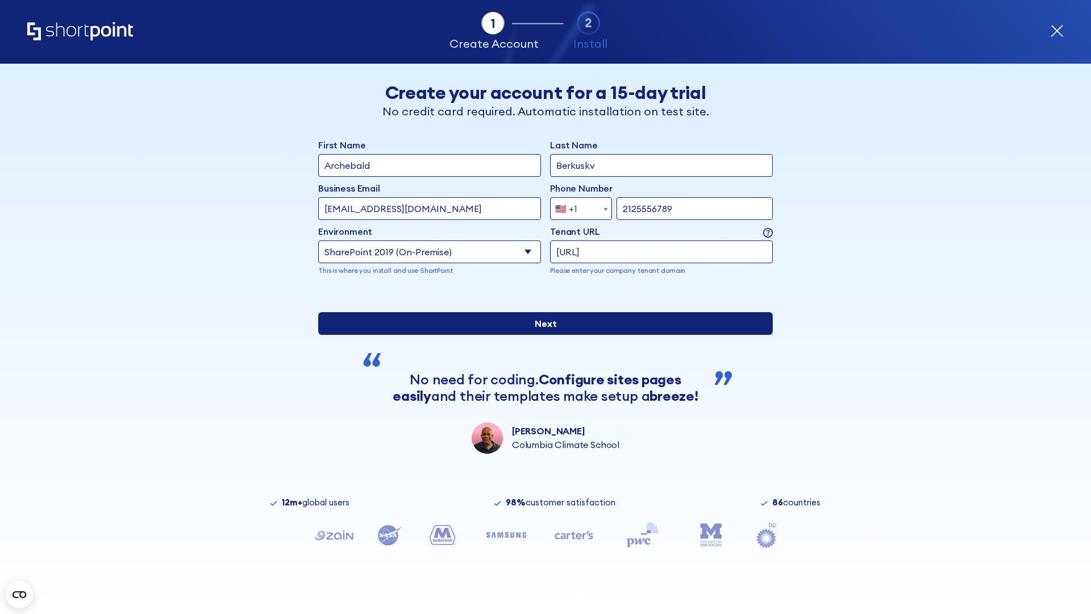
type input "[URL]"
click at [541, 401] on div "First Name Archebald Last Name Berkuskv Business Email Invalid Email Address [E…" at bounding box center [545, 295] width 455 height 315
click at [541, 335] on input "Next" at bounding box center [545, 323] width 455 height 23
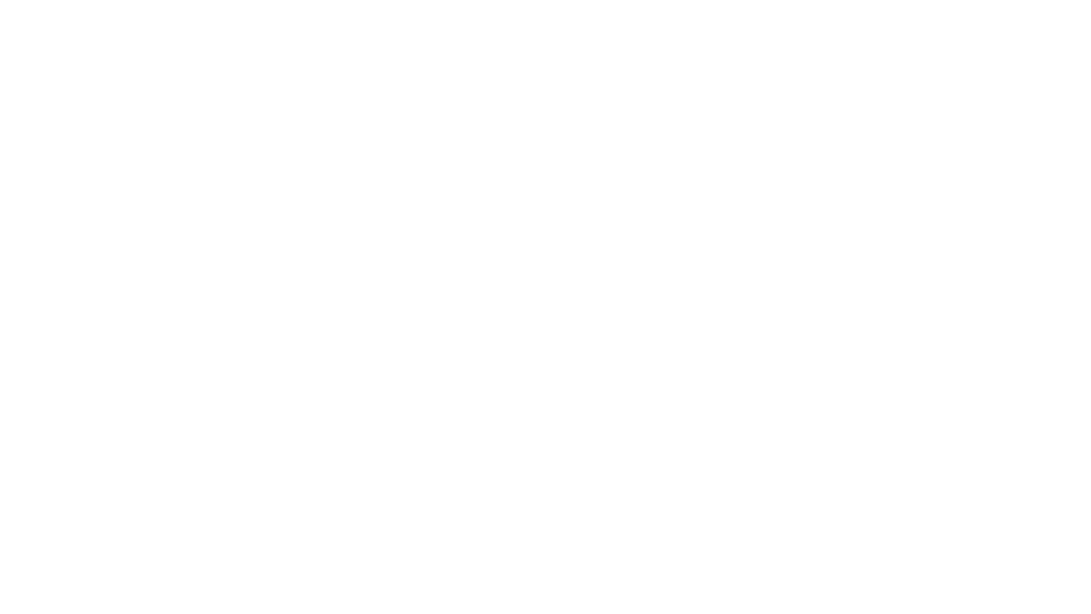
type input "Archebald"
type input "Berkuskv"
type input "[EMAIL_ADDRESS][DOMAIN_NAME]"
type input "2125556789"
select select "SharePoint 2019 (On-Premise)"
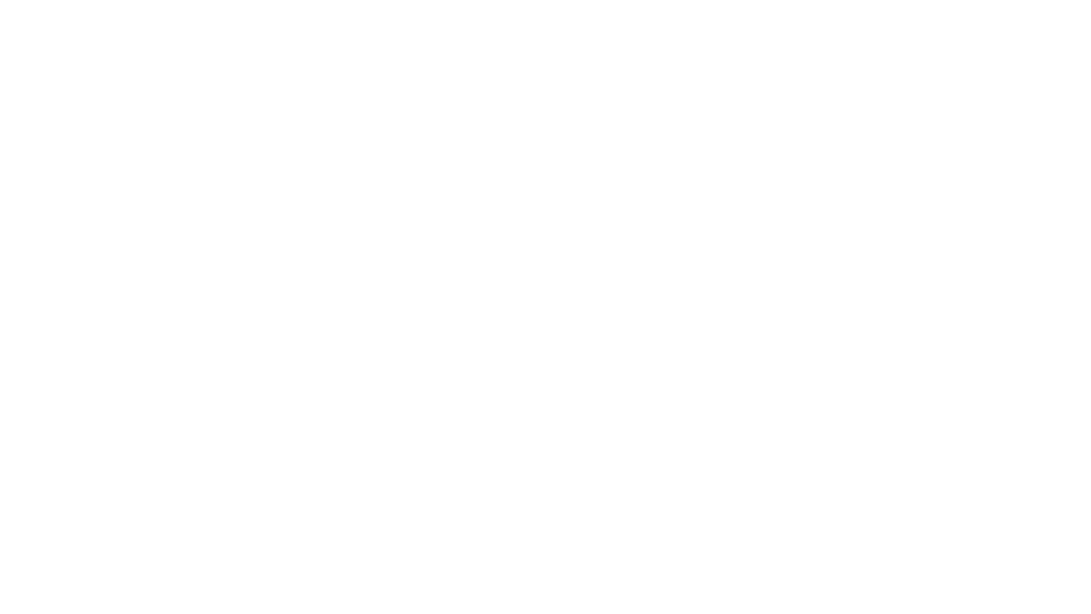
type input "2125556789"
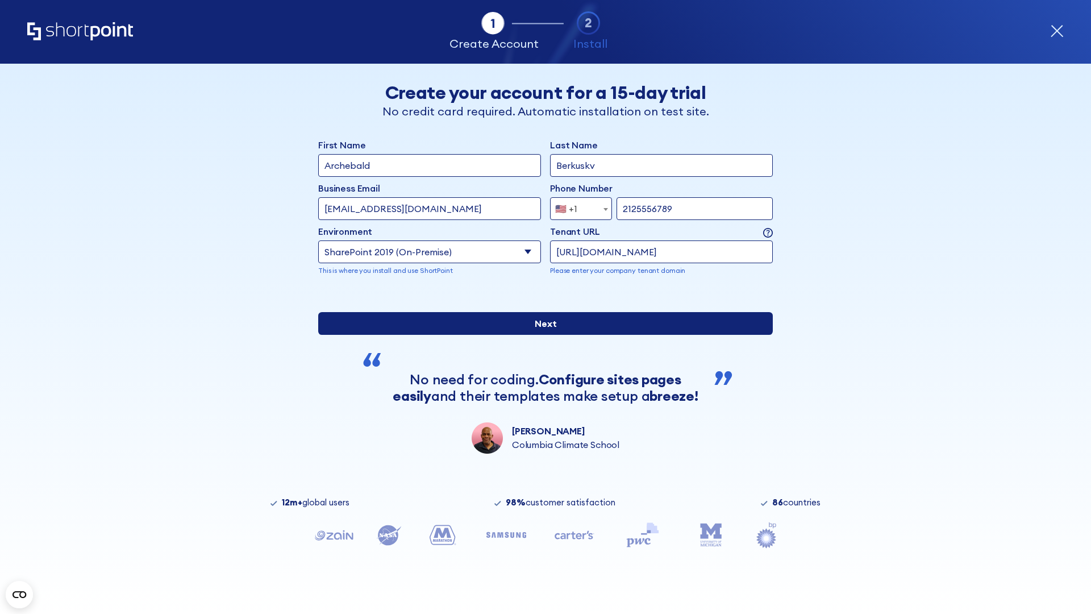
type input "[URL][DOMAIN_NAME]"
click at [541, 407] on div "First Name Archebald Last Name Berkuskv Business Email Invalid Email Address [E…" at bounding box center [545, 295] width 455 height 315
click at [541, 335] on input "Next" at bounding box center [545, 323] width 455 height 23
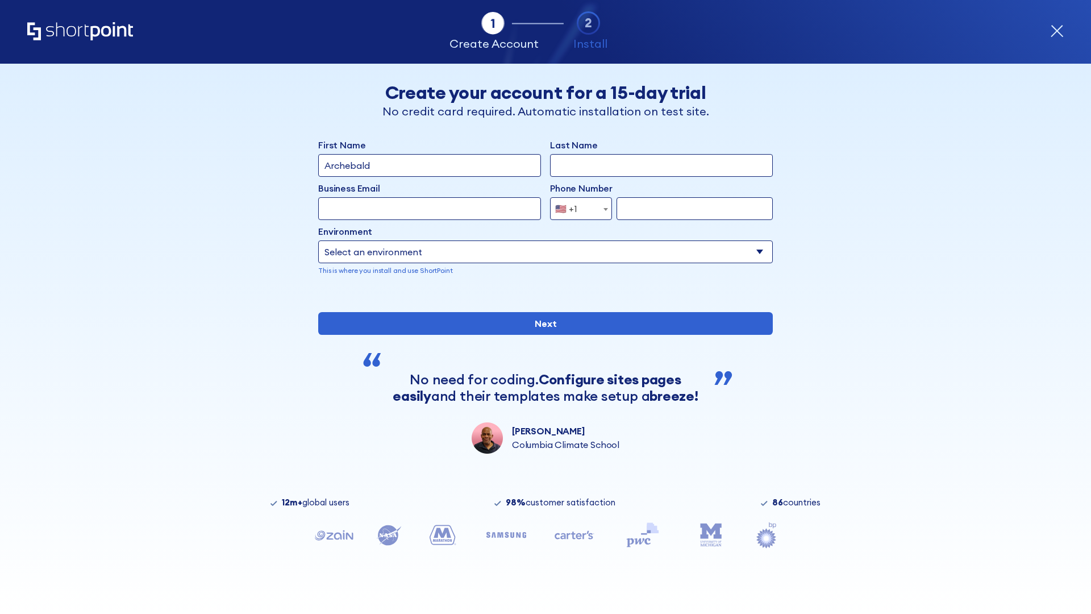
type input "Archebald"
type input "Berkuskv"
type input "[EMAIL_ADDRESS][DOMAIN_NAME]"
type input "2125556789"
select select "SharePoint 2019 (On-Premise)"
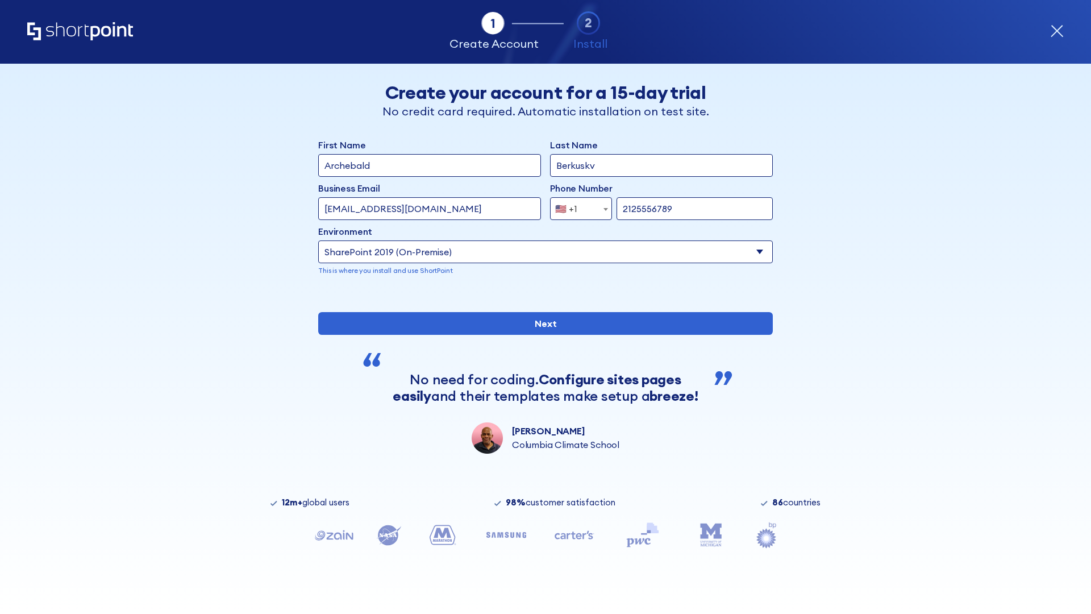
type input "2125556789"
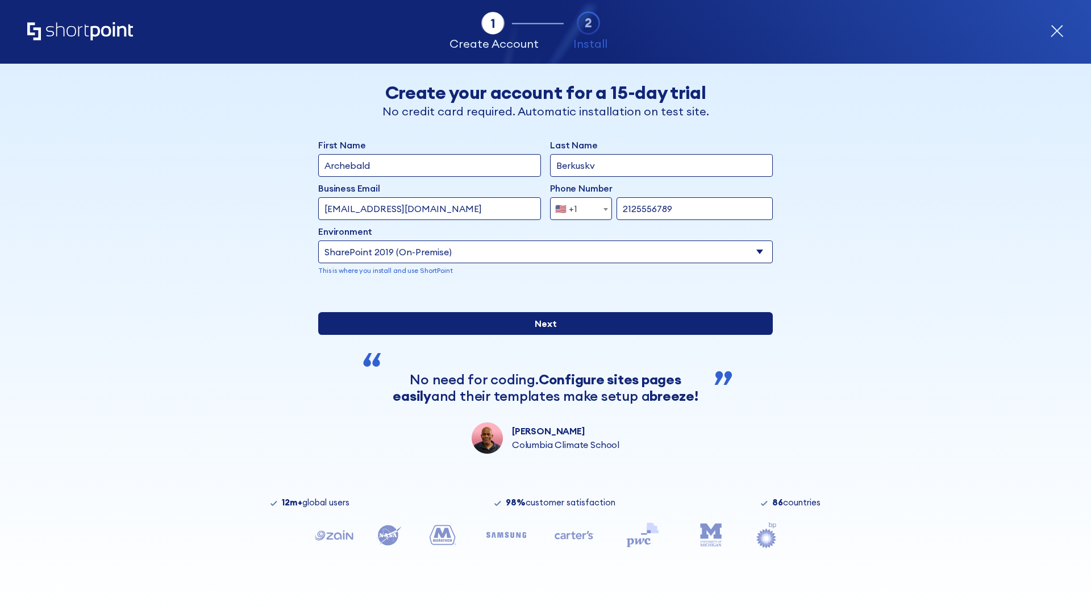
type input "https://yzrtre3nv.sharepoint.com"
click at [541, 384] on div "First Name Archebald Last Name Berkuskv Business Email Invalid Email Address te…" at bounding box center [545, 295] width 455 height 315
click at [541, 335] on input "Next" at bounding box center [545, 323] width 455 height 23
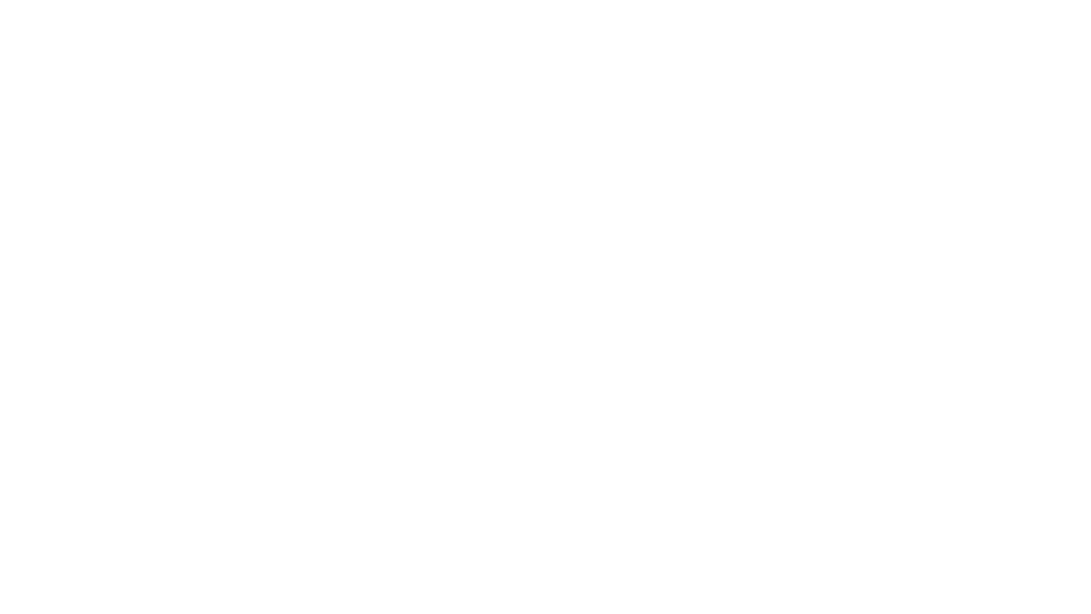
type input "Archebald"
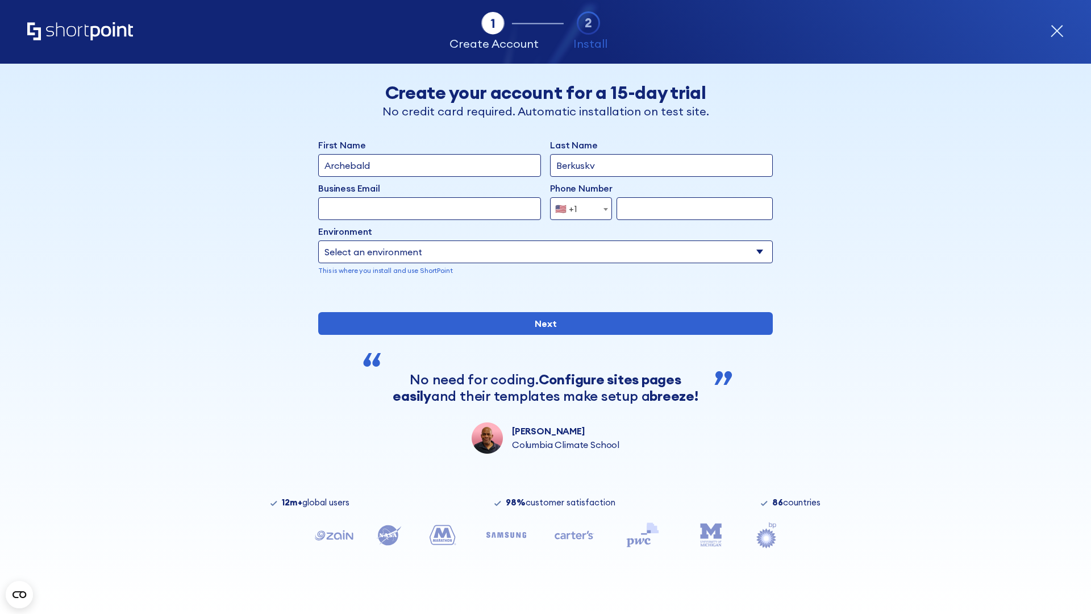
type input "Berkuskv"
type input "[EMAIL_ADDRESS][DOMAIN_NAME]"
type input "2125556789"
select select "SharePoint 2019 (On-Premise)"
type input "2125556789"
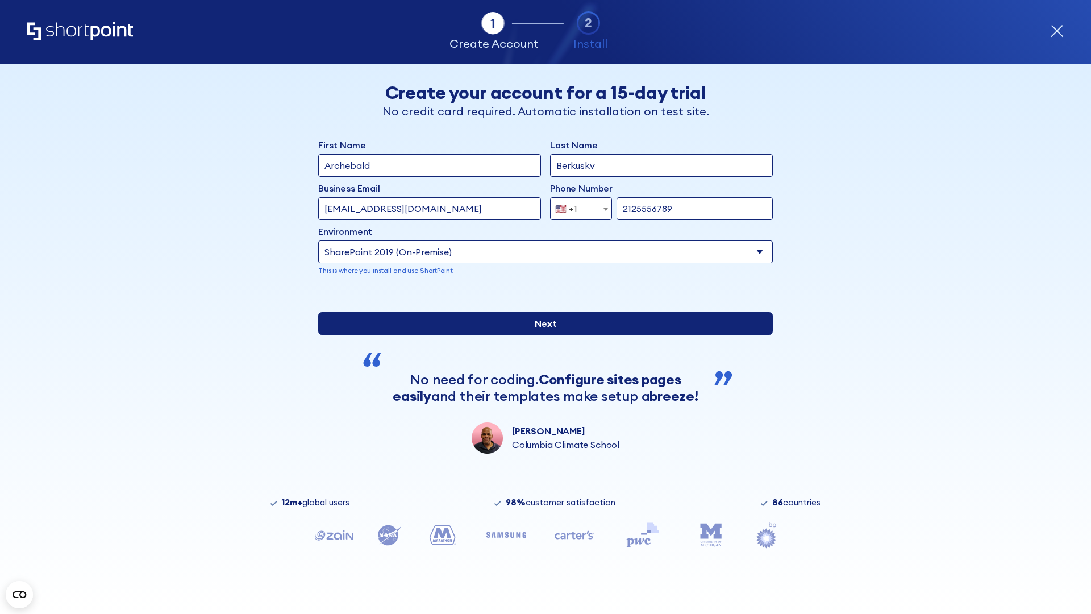
type input "https://project.sharepoint.cn"
click at [541, 386] on div "First Name Archebald Last Name Berkuskv Business Email Invalid Email Address te…" at bounding box center [545, 295] width 455 height 315
click at [541, 335] on input "Next" at bounding box center [545, 323] width 455 height 23
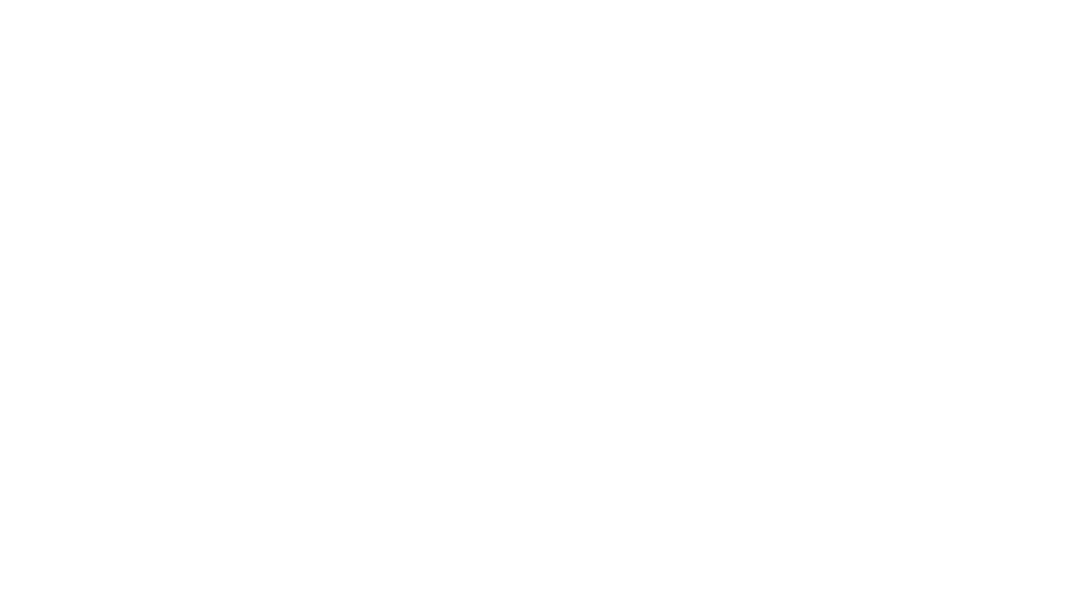
type input "Archebald"
type input "Berkuskv"
type input "[EMAIL_ADDRESS][DOMAIN_NAME]"
type input "2125556789"
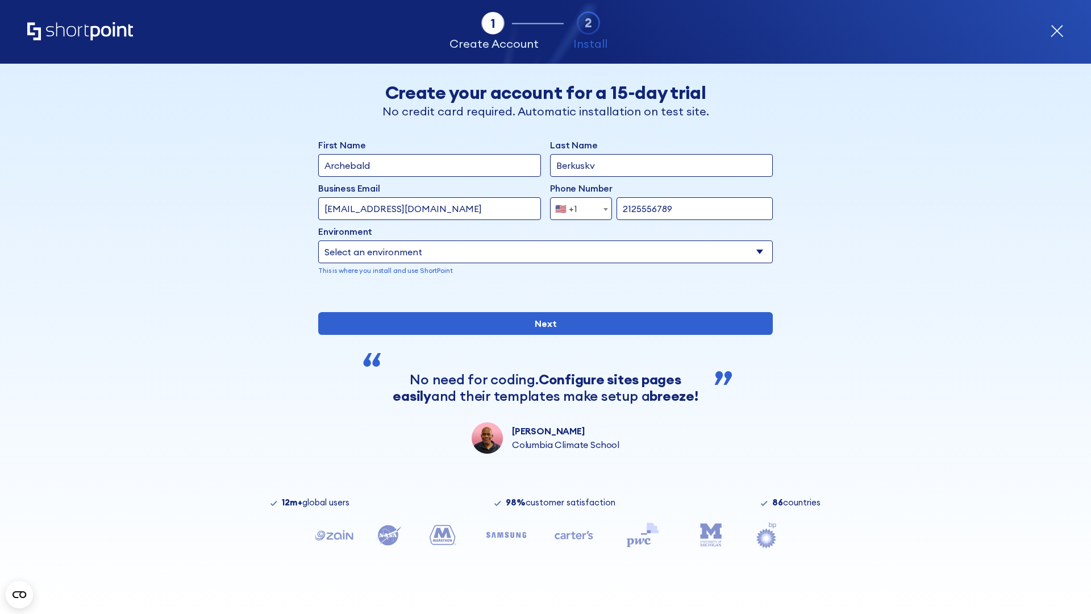
select select "SharePoint 2019 (On-Premise)"
type input "2125556789"
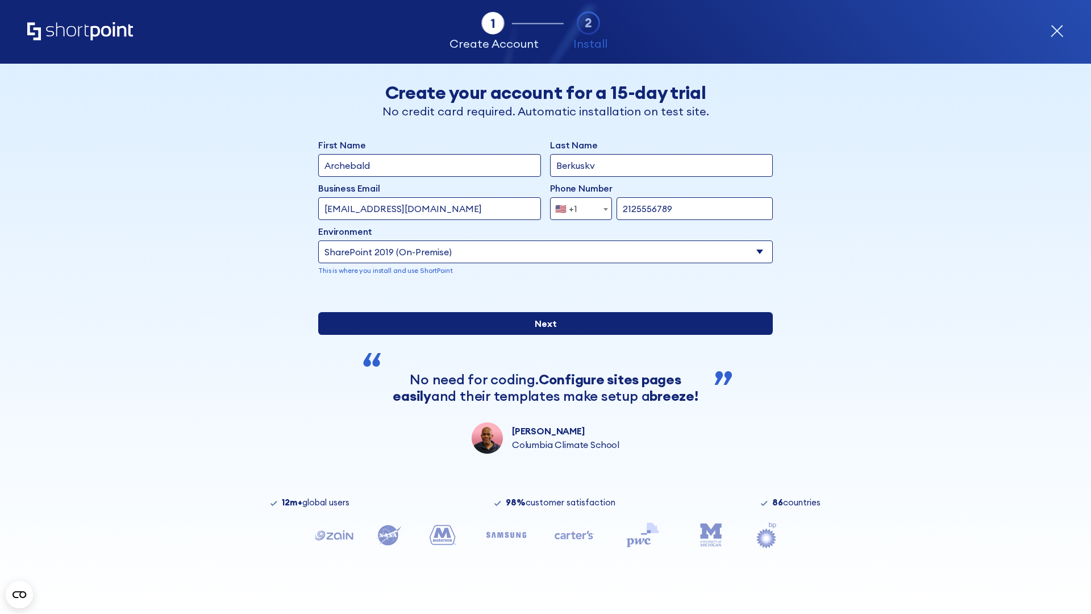
type input "[URL][DOMAIN_NAME]"
click at [541, 397] on div "First Name Archebald Last Name Berkuskv Business Email Invalid Email Address [E…" at bounding box center [545, 295] width 455 height 315
click at [541, 335] on input "Next" at bounding box center [545, 323] width 455 height 23
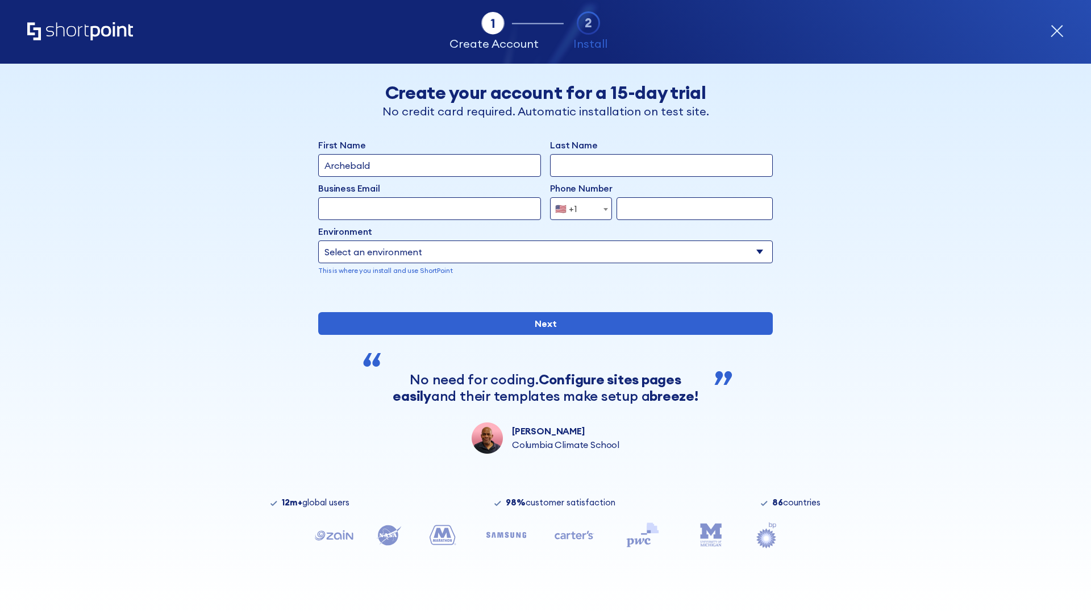
type input "Archebald"
type input "Berkuskv"
type input "[EMAIL_ADDRESS][DOMAIN_NAME]"
type input "2125556789"
select select "SharePoint 2019 (On-Premise)"
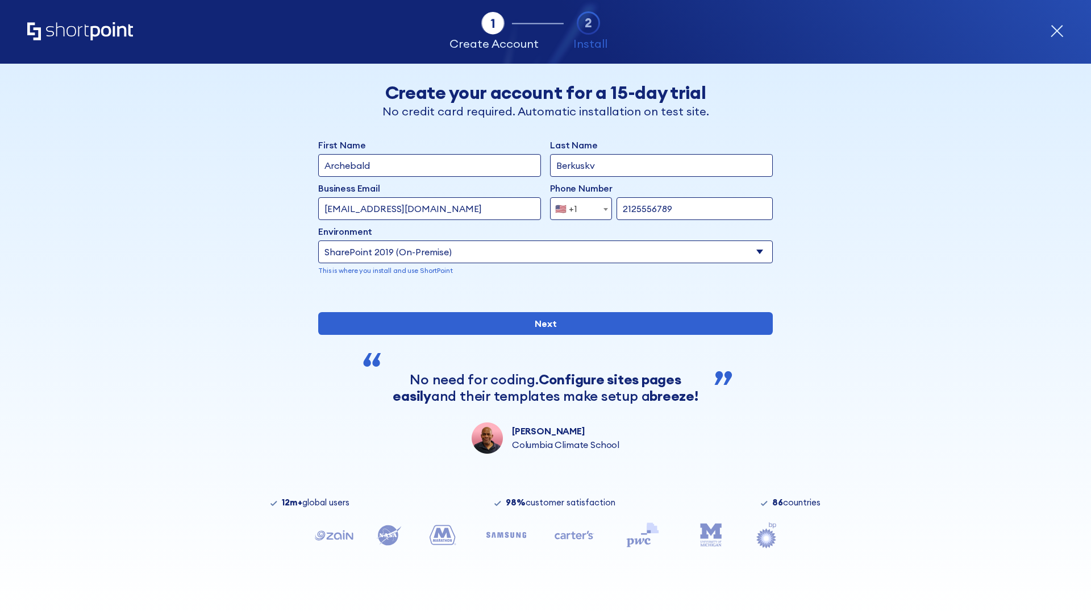
type input "2125556789"
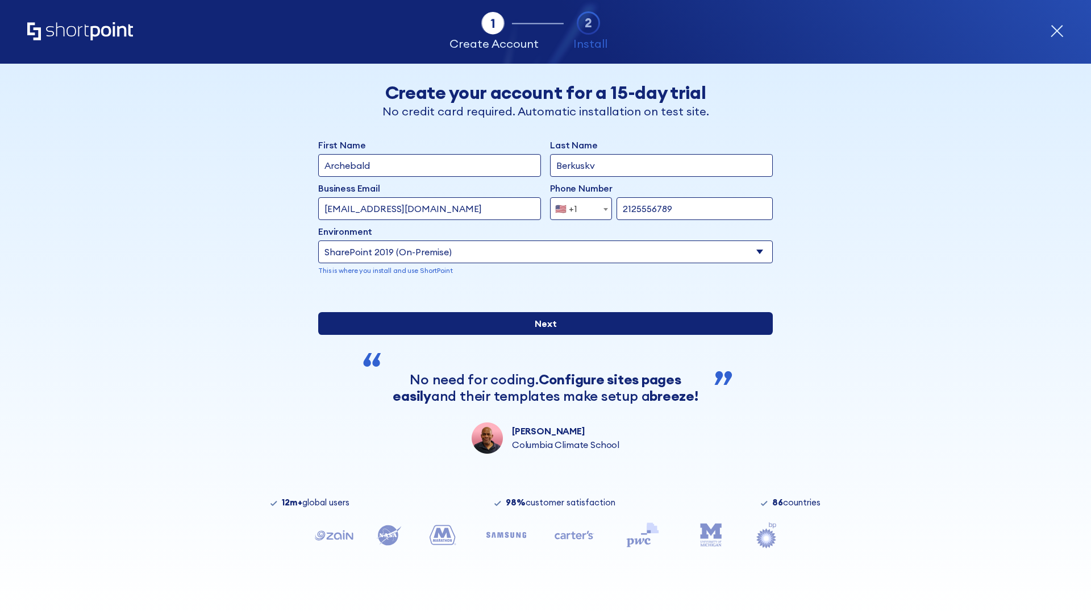
type input "[URL][DOMAIN_NAME]"
click at [541, 413] on div "First Name Archebald Last Name Berkuskv Business Email Invalid Email Address te…" at bounding box center [545, 295] width 455 height 315
click at [541, 335] on input "Next" at bounding box center [545, 323] width 455 height 23
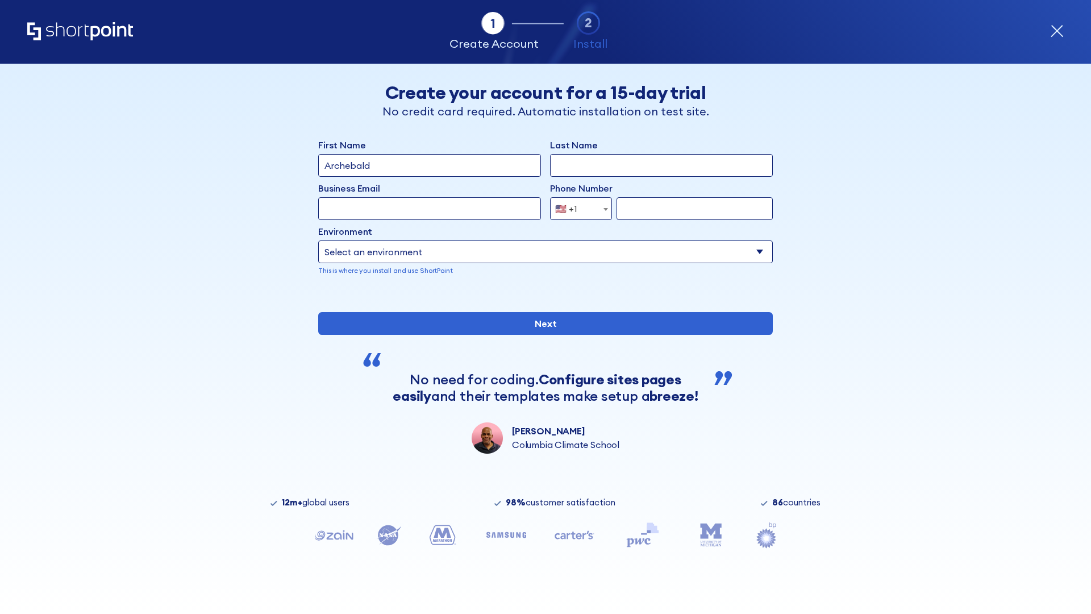
type input "Archebald"
type input "Berkuskv"
type input "[EMAIL_ADDRESS][DOMAIN_NAME]"
type input "2125556789"
select select "SharePoint 2019 (On-Premise)"
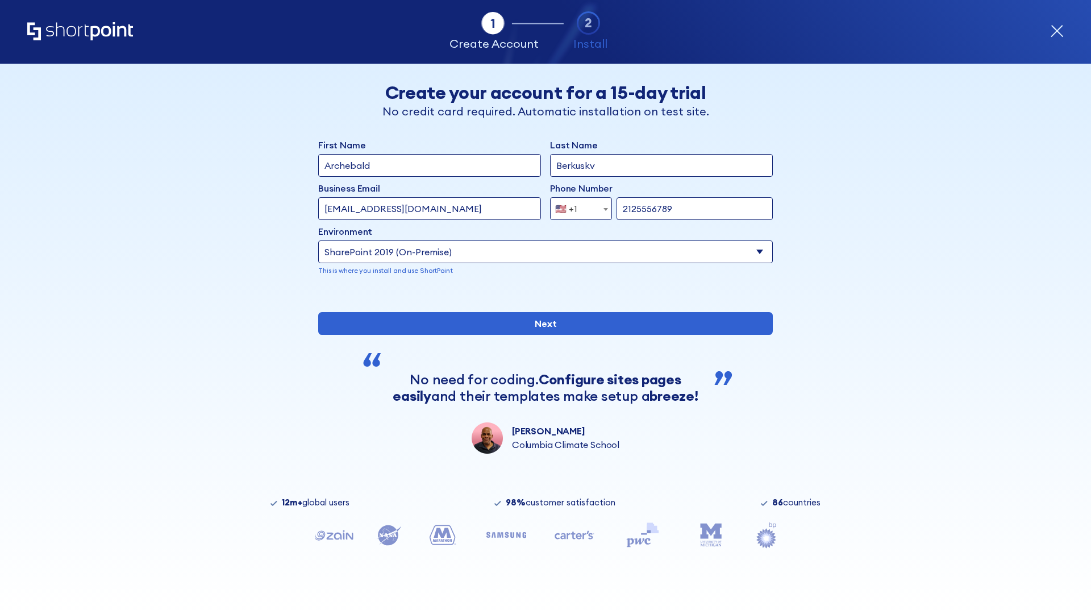
type input "2125556789"
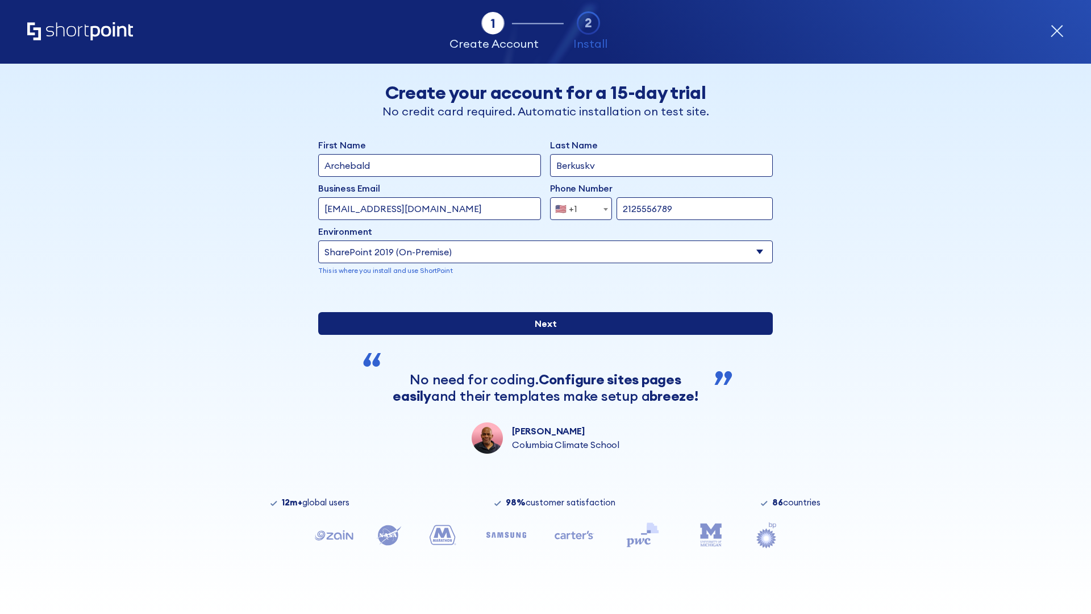
type input "[URL][DOMAIN_NAME]"
click at [541, 401] on div "First Name Archebald Last Name Berkuskv Business Email Invalid Email Address te…" at bounding box center [545, 295] width 455 height 315
click at [541, 335] on input "Next" at bounding box center [545, 323] width 455 height 23
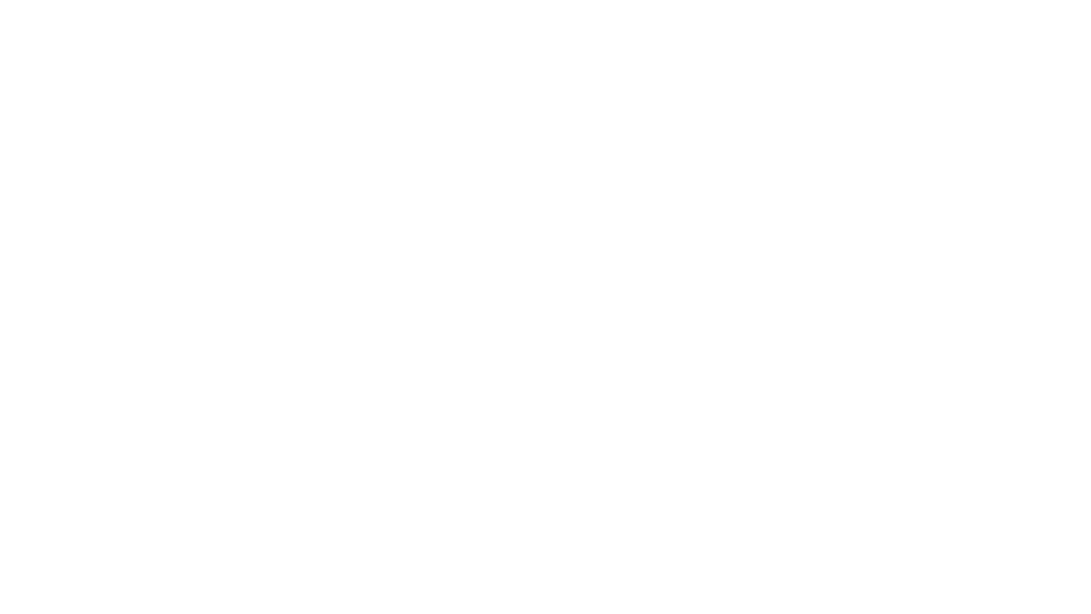
type input "Archebald"
type input "Berkuskv"
type input "[EMAIL_ADDRESS][DOMAIN_NAME]"
type input "2125556789"
select select "SharePoint 2019 (On-Premise)"
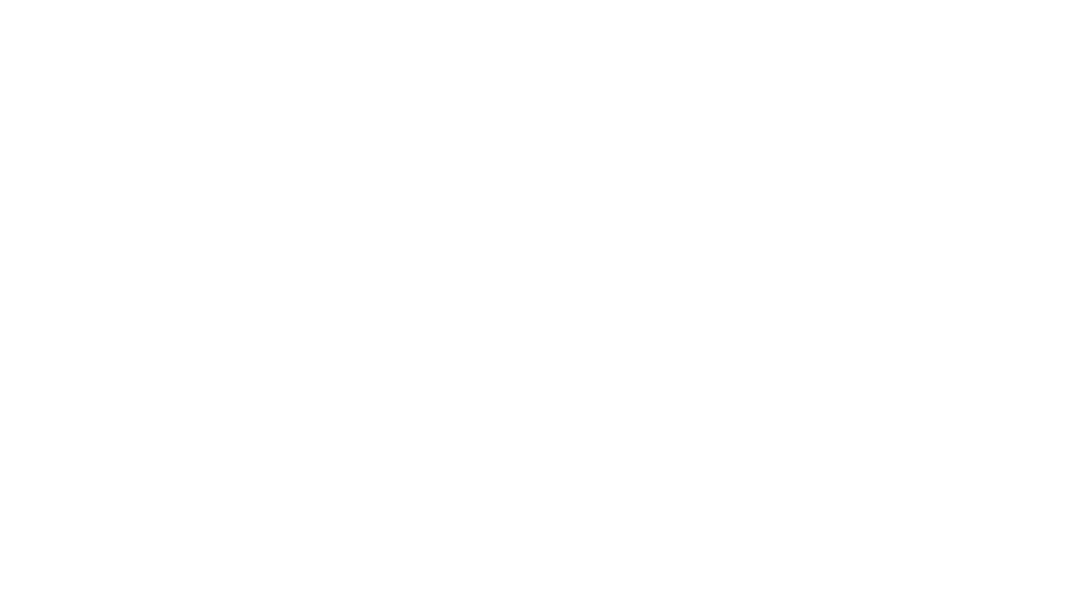
type input "2125556789"
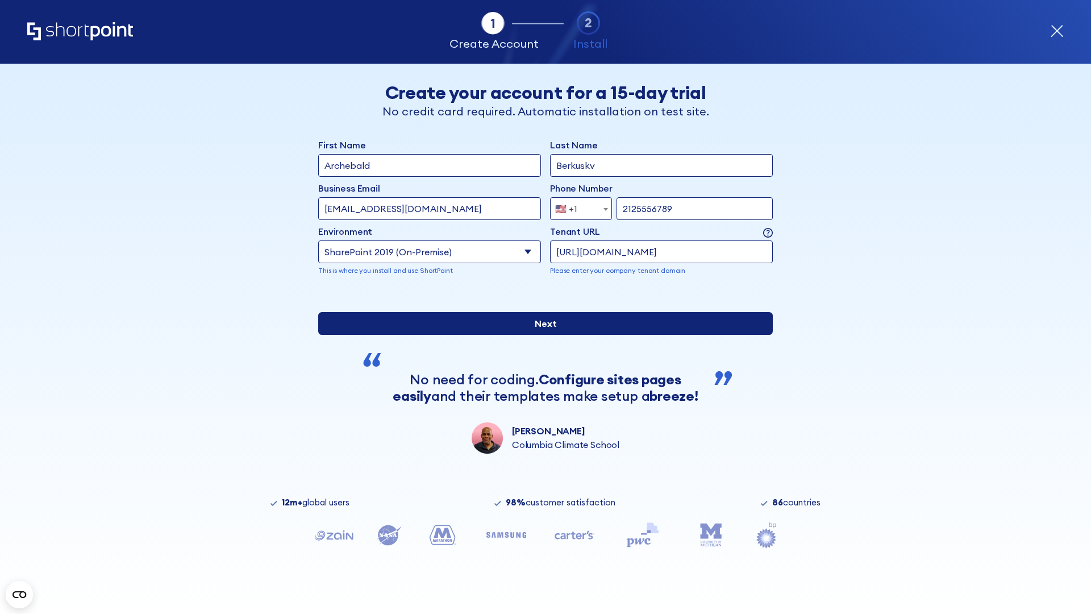
type input "[URL][DOMAIN_NAME]"
click at [541, 407] on div "First Name Archebald Last Name Berkuskv Business Email Invalid Email Address [E…" at bounding box center [545, 295] width 455 height 315
click at [541, 335] on input "Next" at bounding box center [545, 323] width 455 height 23
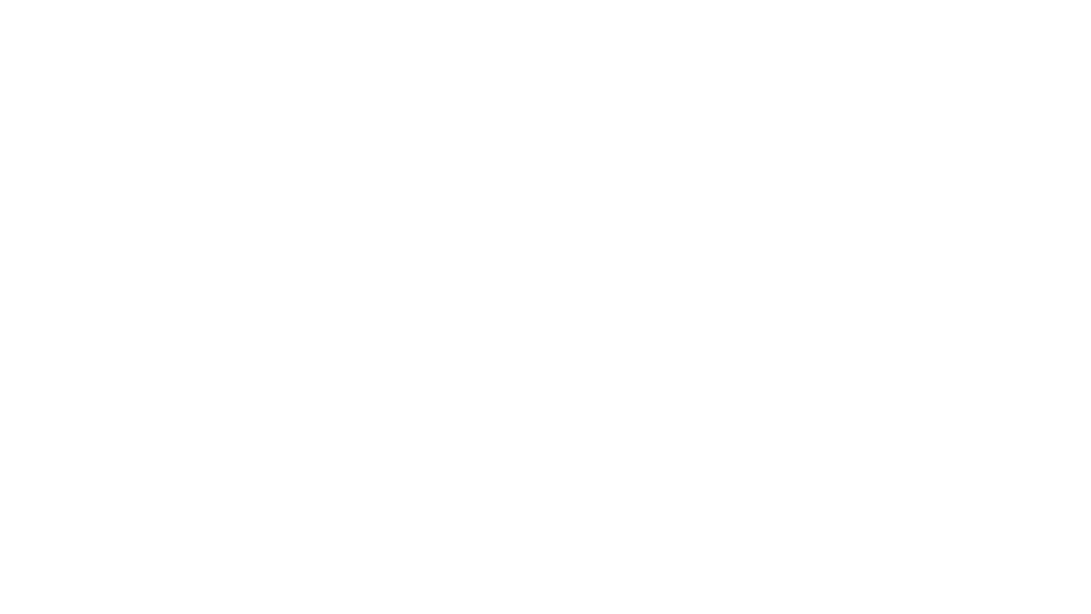
type input "Archebald"
type input "Berkuskv"
type input "[EMAIL_ADDRESS][DOMAIN_NAME]"
type input "2125556789"
select select "SharePoint 2016 (On-Premise)"
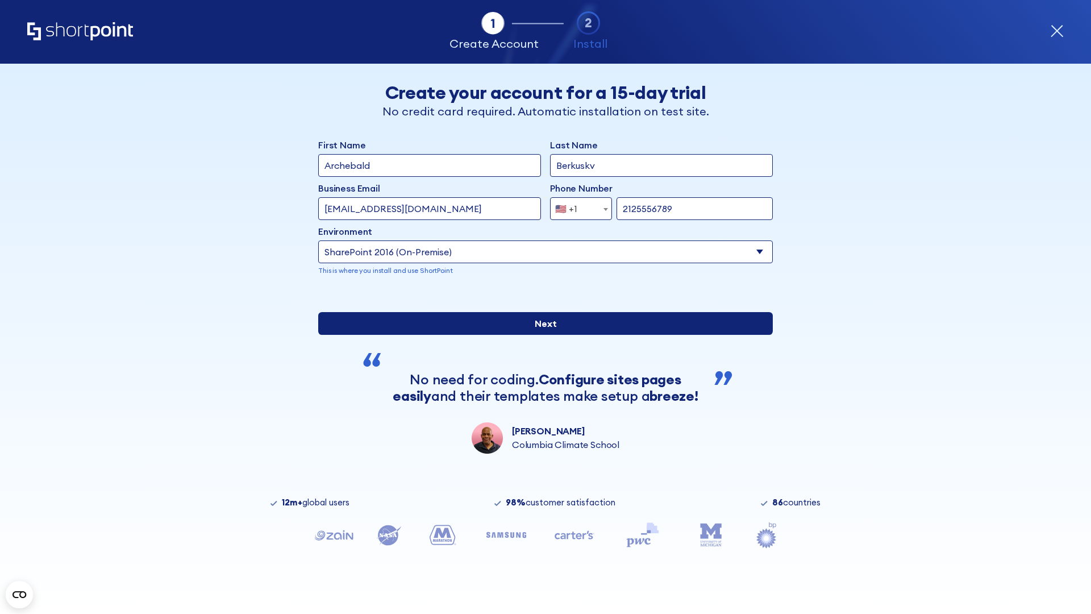
type input "2125556789"
click at [541, 407] on div "First Name Archebald Last Name Berkuskv Business Email Invalid Email Address [E…" at bounding box center [545, 295] width 455 height 315
click at [541, 335] on input "Next" at bounding box center [545, 323] width 455 height 23
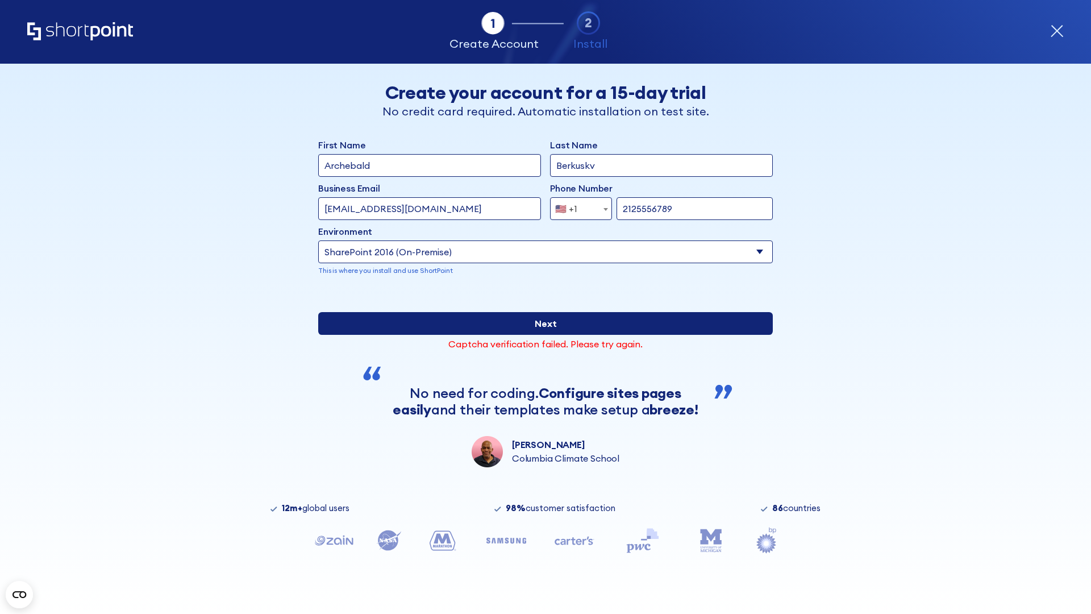
click at [541, 335] on input "Next" at bounding box center [545, 323] width 455 height 23
